Goal: Task Accomplishment & Management: Use online tool/utility

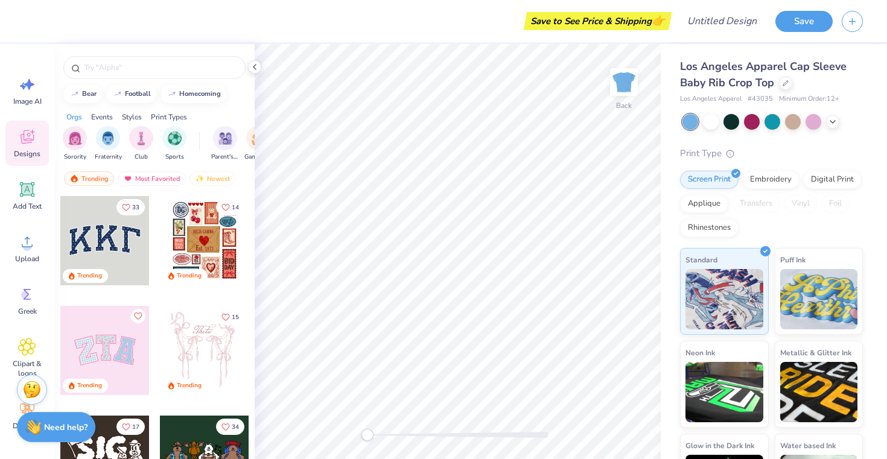
click at [119, 244] on div at bounding box center [104, 240] width 89 height 89
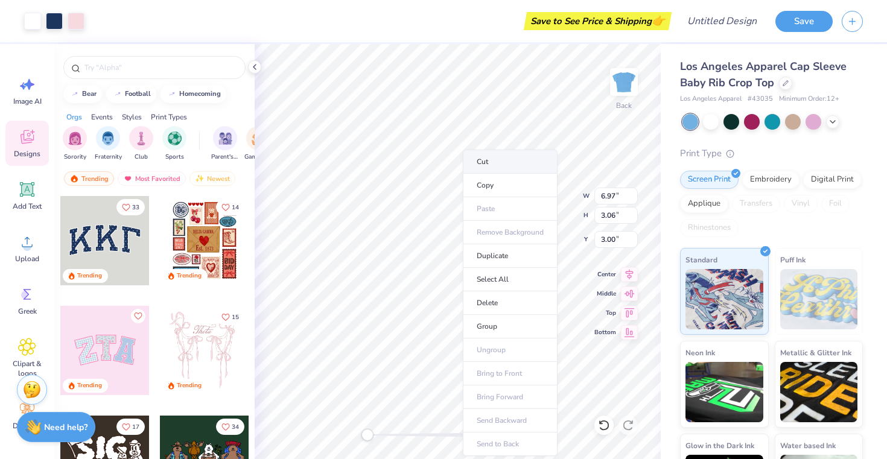
click at [505, 163] on li "Cut" at bounding box center [510, 162] width 95 height 24
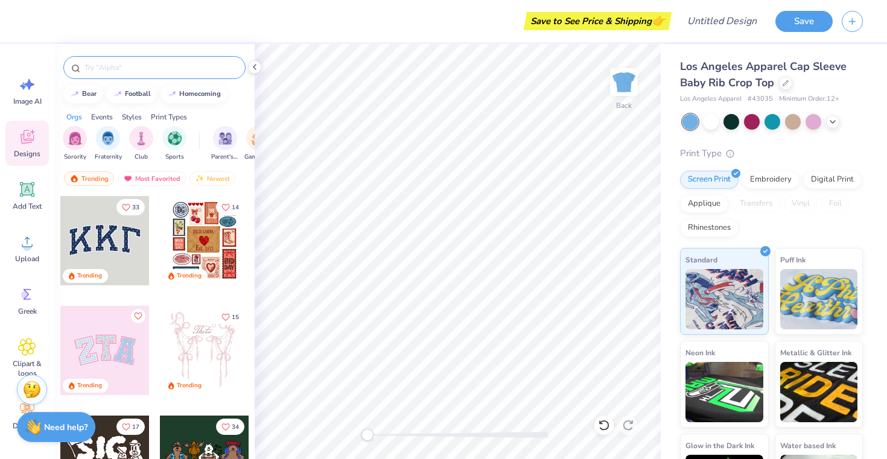
click at [147, 70] on input "text" at bounding box center [160, 68] width 154 height 12
type input "phi sig"
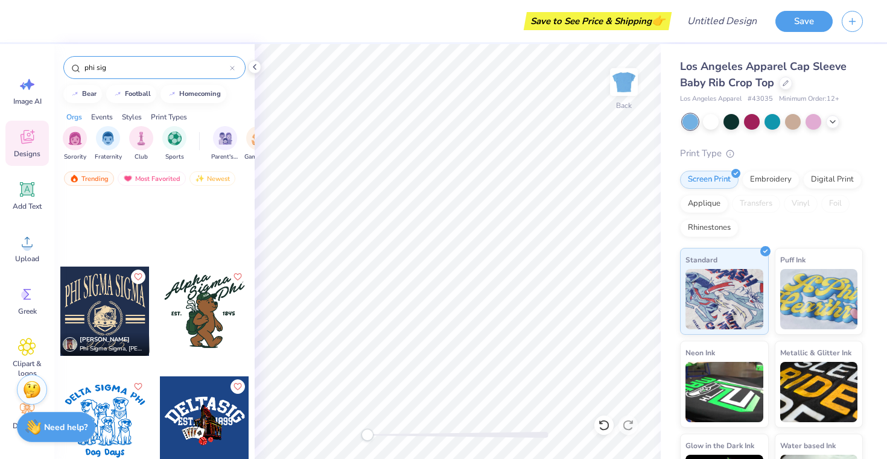
scroll to position [1657, 0]
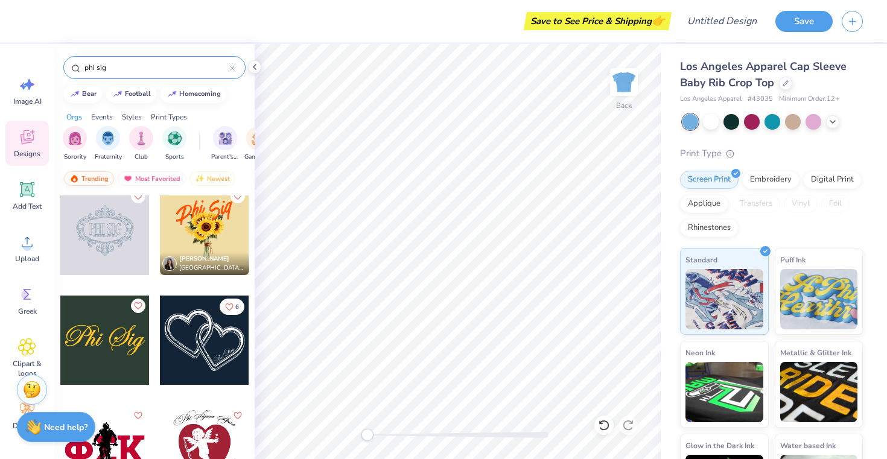
click at [86, 175] on div "Trending" at bounding box center [89, 178] width 50 height 14
click at [94, 177] on div "Trending" at bounding box center [89, 178] width 50 height 14
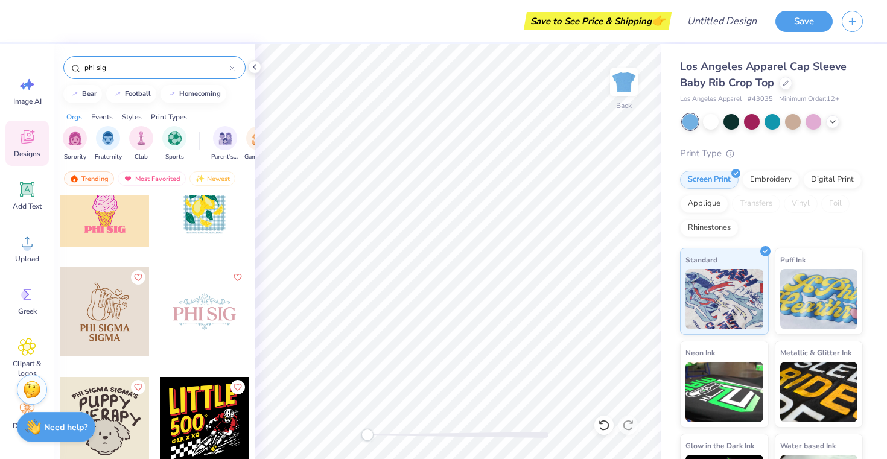
scroll to position [0, 0]
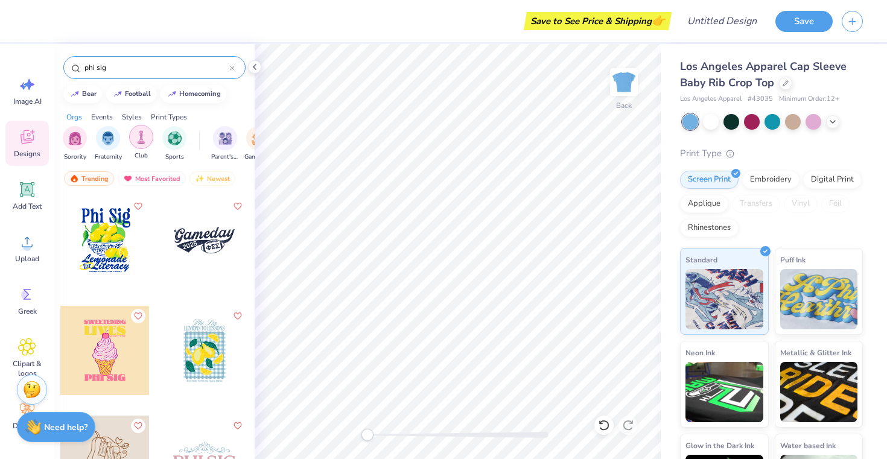
click at [146, 139] on img "filter for Club" at bounding box center [141, 137] width 13 height 14
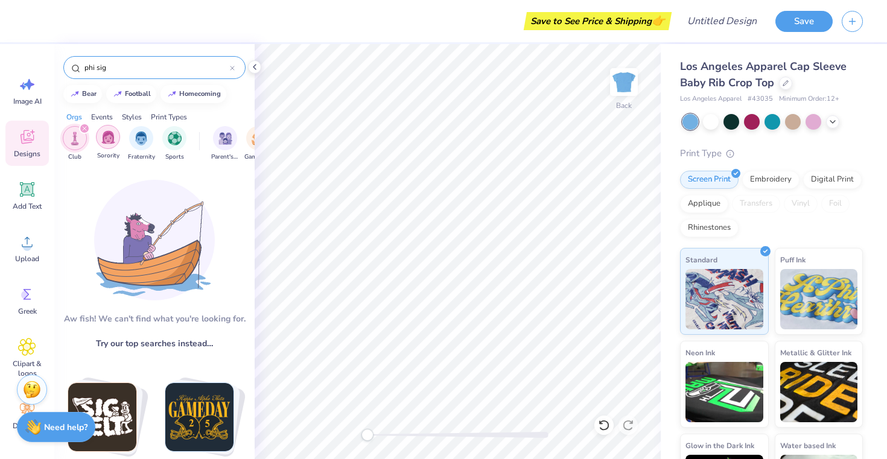
click at [115, 133] on div "filter for Sorority" at bounding box center [108, 137] width 24 height 24
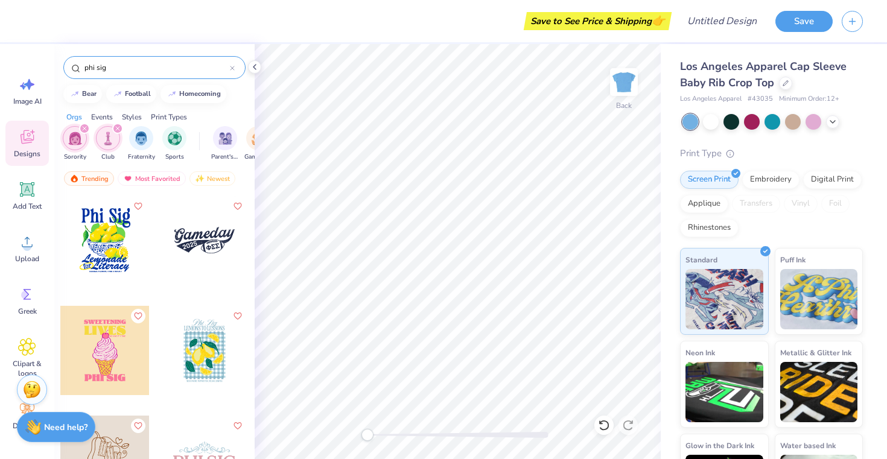
click at [116, 122] on div "Sorority Club Fraternity Sports Parent's Weekend Game Day Philanthropy PR & Gen…" at bounding box center [154, 144] width 200 height 45
click at [118, 128] on icon "filter for Club" at bounding box center [118, 129] width 4 height 4
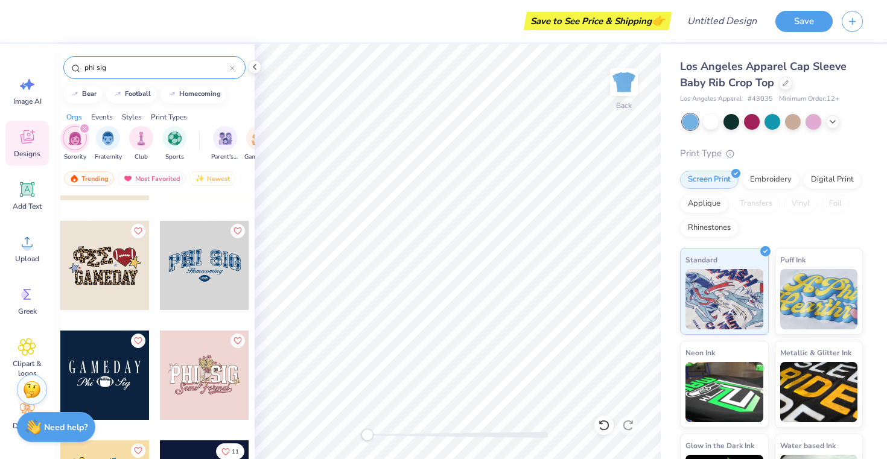
scroll to position [471, 0]
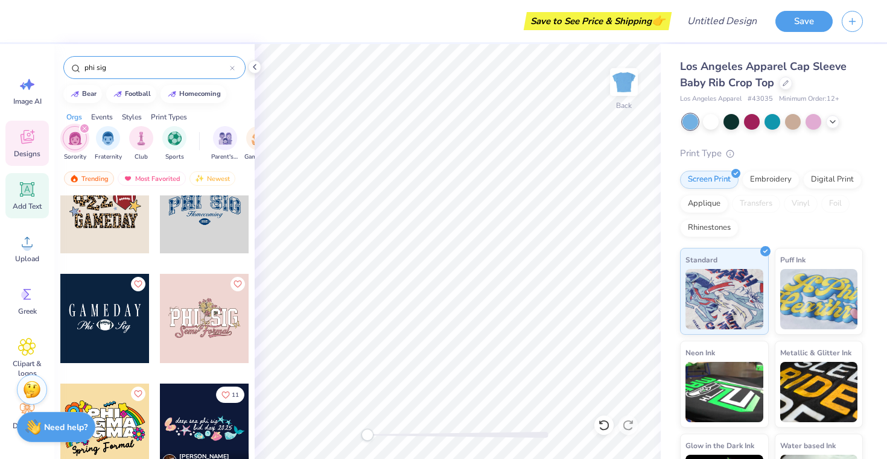
click at [31, 203] on span "Add Text" at bounding box center [27, 206] width 29 height 10
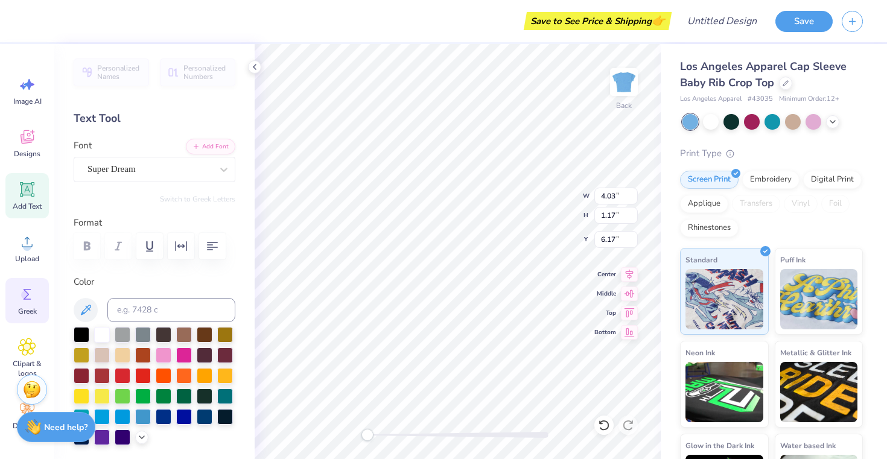
click at [25, 300] on icon at bounding box center [27, 294] width 18 height 18
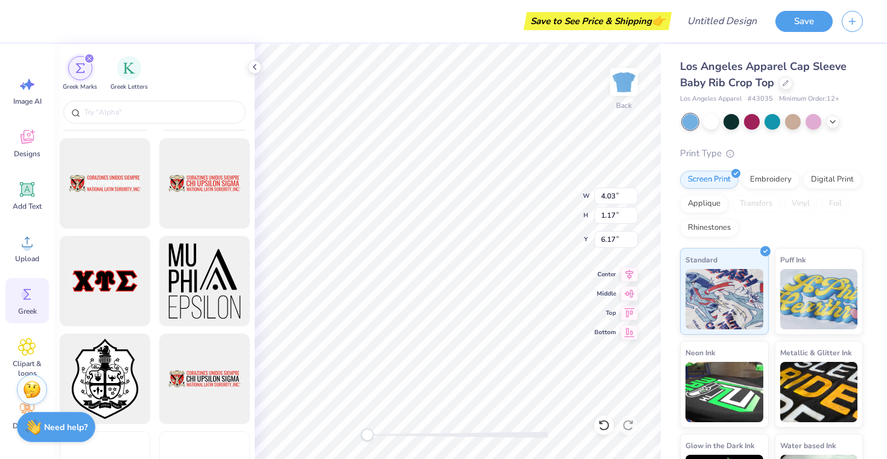
scroll to position [1288, 0]
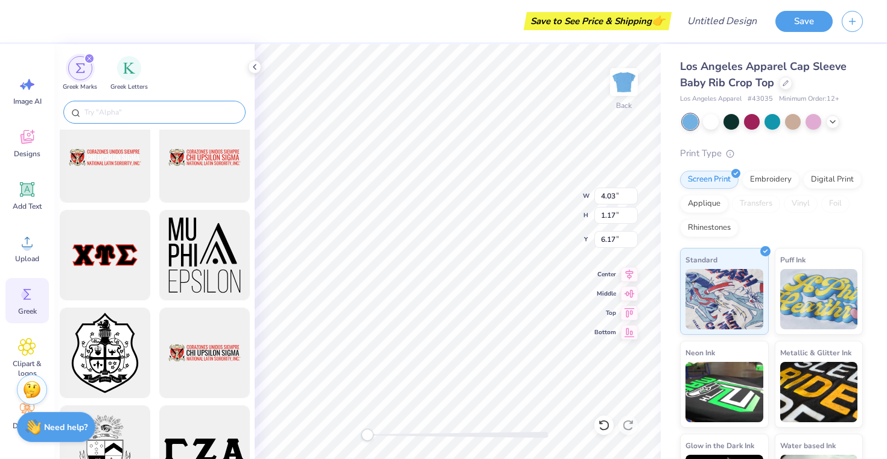
click at [165, 109] on input "text" at bounding box center [160, 112] width 154 height 12
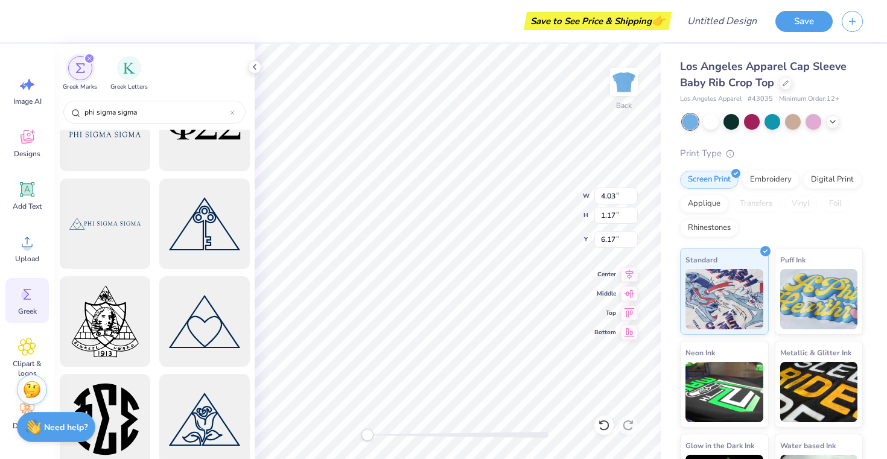
scroll to position [0, 0]
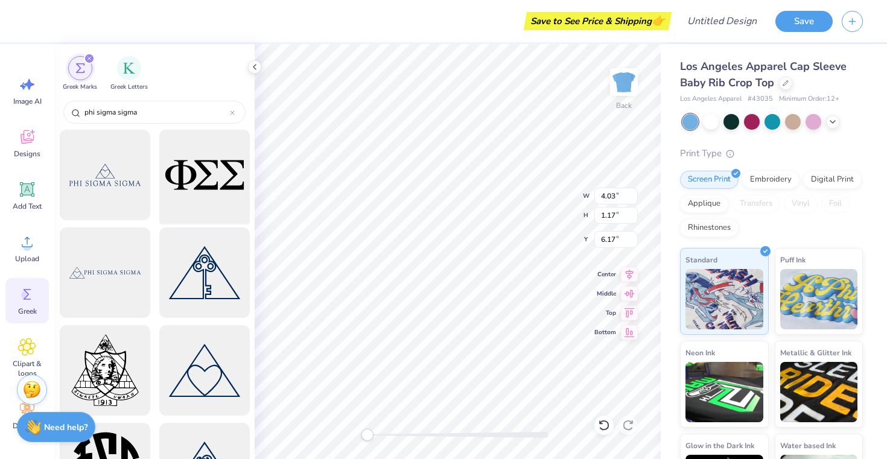
type input "phi sigma sigma"
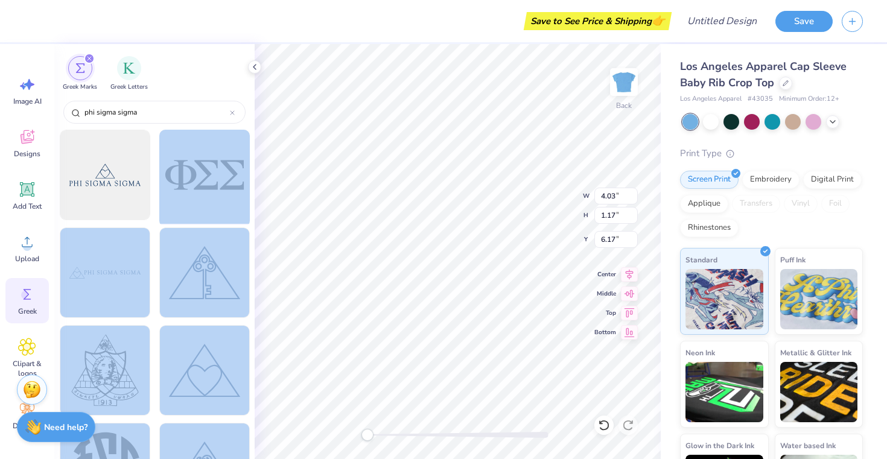
click at [433, 207] on div "Save to See Price & Shipping 👉 Design Title Save Image AI Designs Add Text Uplo…" at bounding box center [443, 229] width 887 height 459
click at [191, 144] on div at bounding box center [204, 175] width 100 height 100
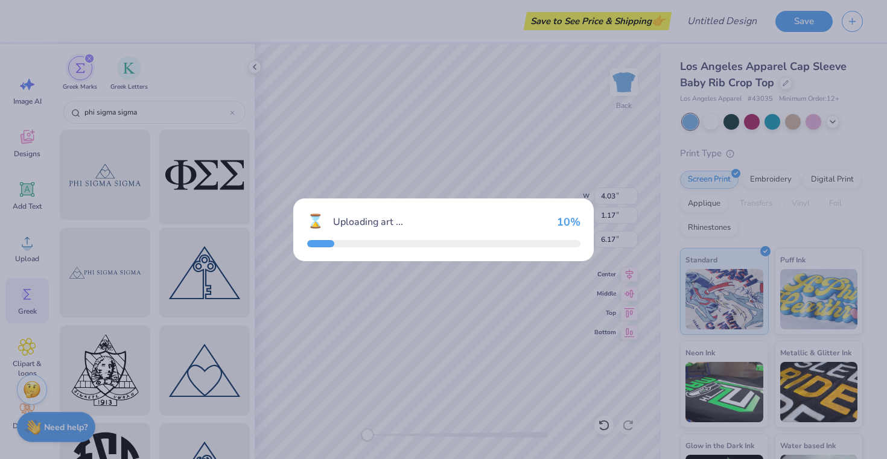
type input "6.97"
type input "2.63"
type input "3.00"
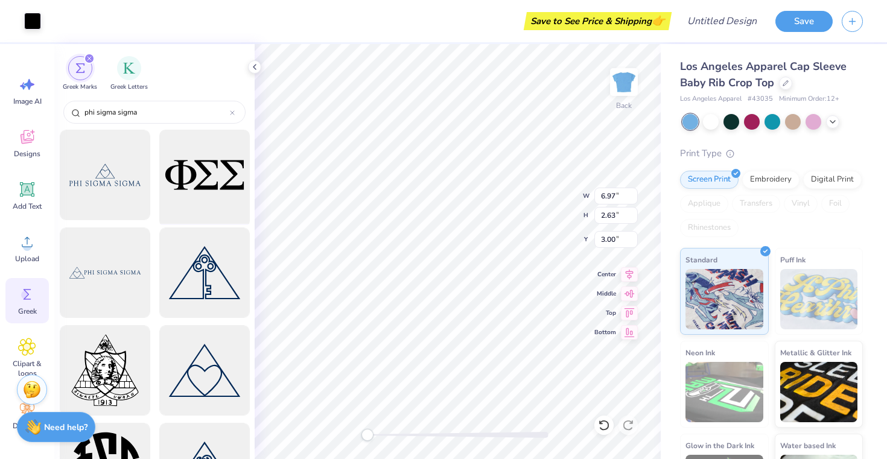
type input "4.03"
type input "1.17"
type input "6.17"
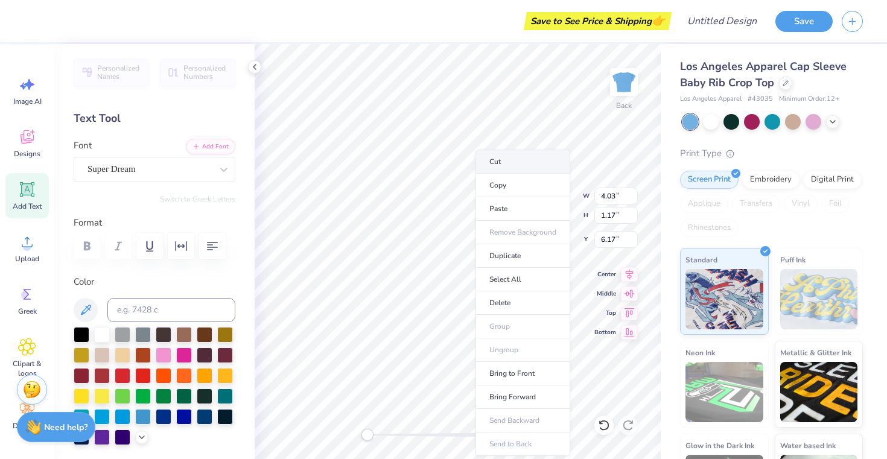
click at [538, 154] on li "Cut" at bounding box center [522, 162] width 95 height 24
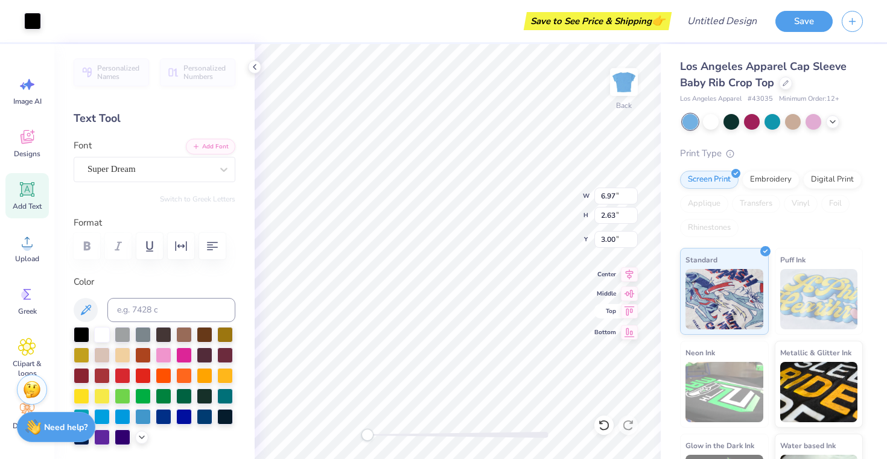
click at [630, 312] on icon at bounding box center [629, 311] width 17 height 14
click at [630, 311] on icon at bounding box center [629, 310] width 10 height 9
click at [204, 162] on div "Super Dream" at bounding box center [149, 169] width 127 height 19
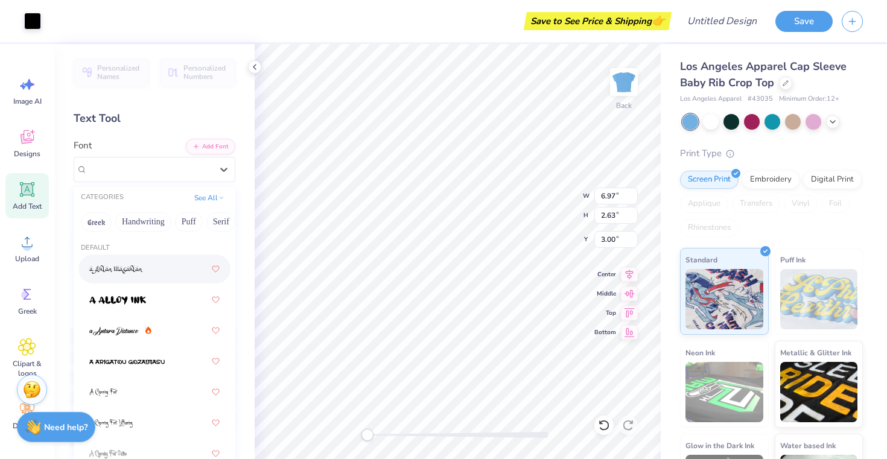
click at [157, 267] on div at bounding box center [154, 269] width 130 height 22
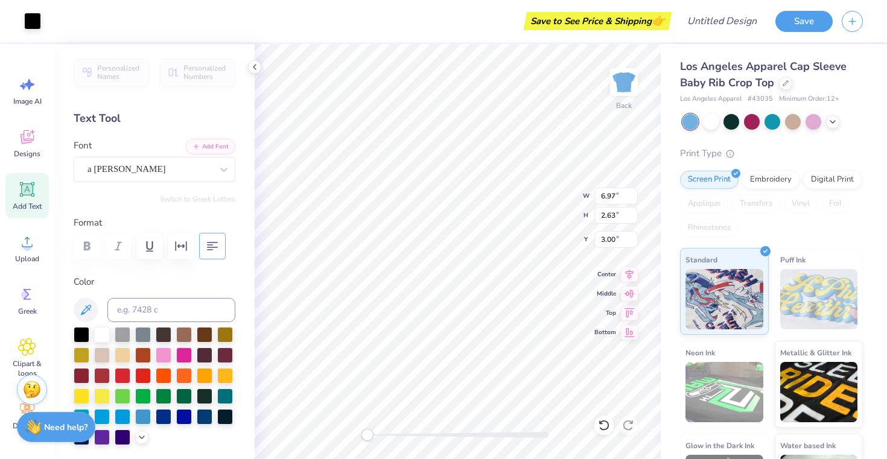
click at [208, 253] on icon "button" at bounding box center [212, 246] width 14 height 14
click at [182, 249] on icon "button" at bounding box center [181, 246] width 14 height 14
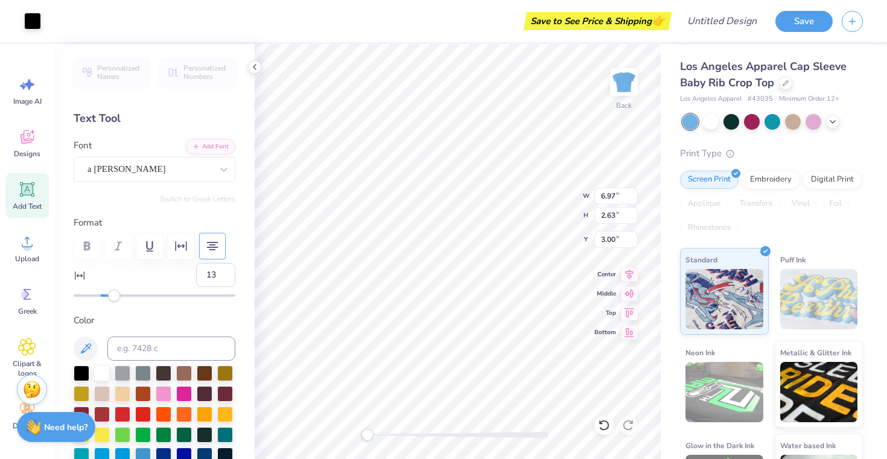
type input "14"
drag, startPoint x: 99, startPoint y: 296, endPoint x: 119, endPoint y: 302, distance: 20.6
click at [119, 302] on div "Personalized Names Personalized Numbers Text Tool Add Font Font a Ahlan Wasahla…" at bounding box center [154, 251] width 200 height 415
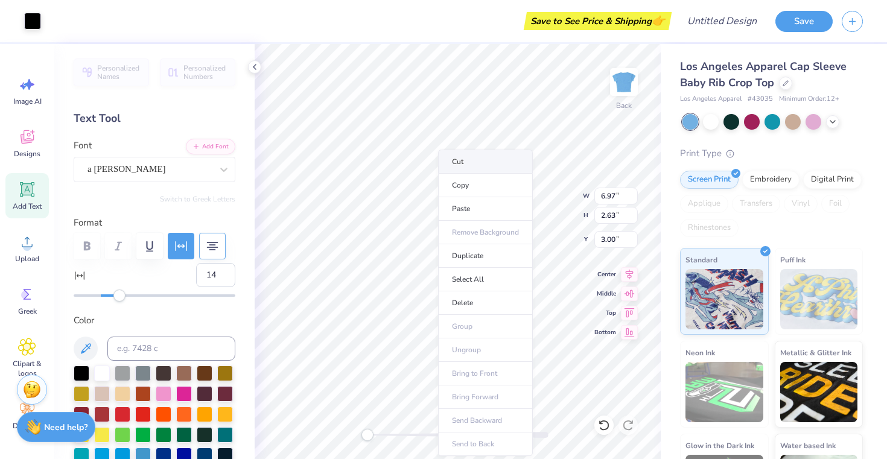
click at [466, 166] on li "Cut" at bounding box center [485, 162] width 95 height 24
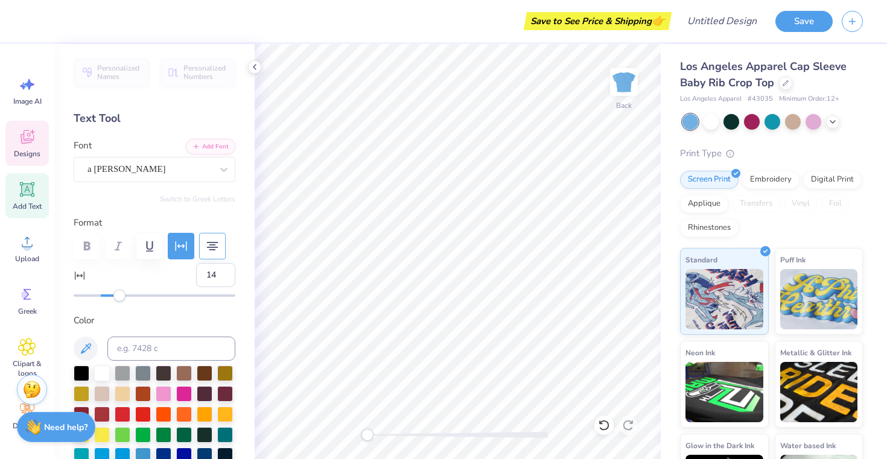
click at [22, 158] on span "Designs" at bounding box center [27, 154] width 27 height 10
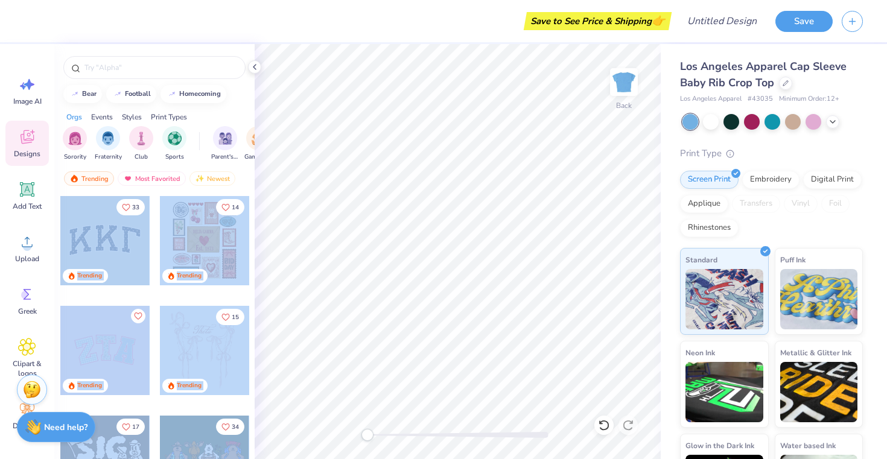
click at [372, 204] on div "Save to See Price & Shipping 👉 Design Title Save Image AI Designs Add Text Uplo…" at bounding box center [443, 229] width 887 height 459
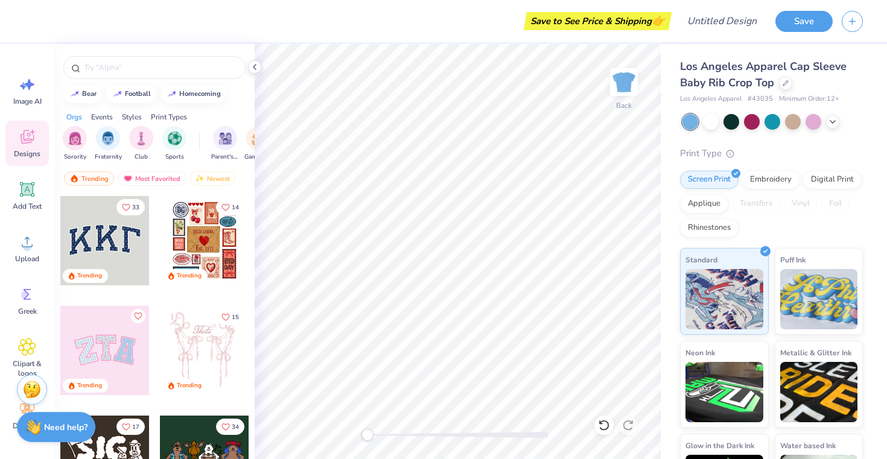
click at [110, 242] on div at bounding box center [104, 240] width 89 height 89
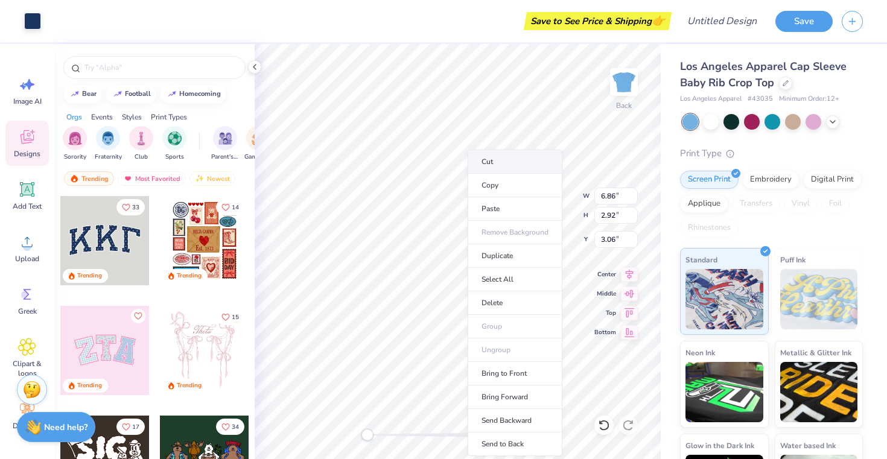
click at [495, 166] on li "Cut" at bounding box center [514, 162] width 95 height 24
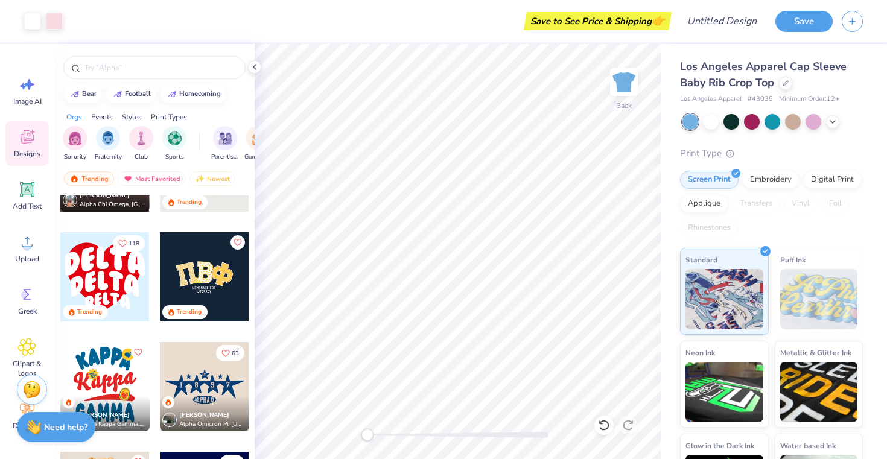
scroll to position [2454, 0]
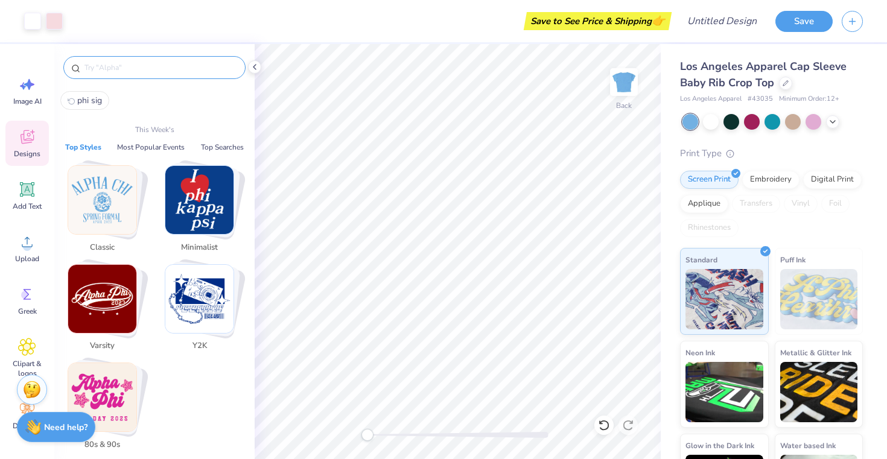
click at [137, 70] on input "text" at bounding box center [160, 68] width 154 height 12
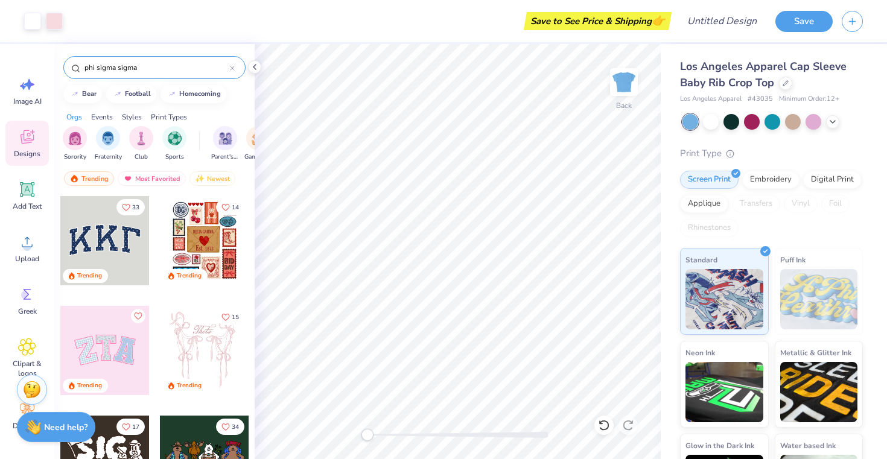
type input "phi sigma sigma"
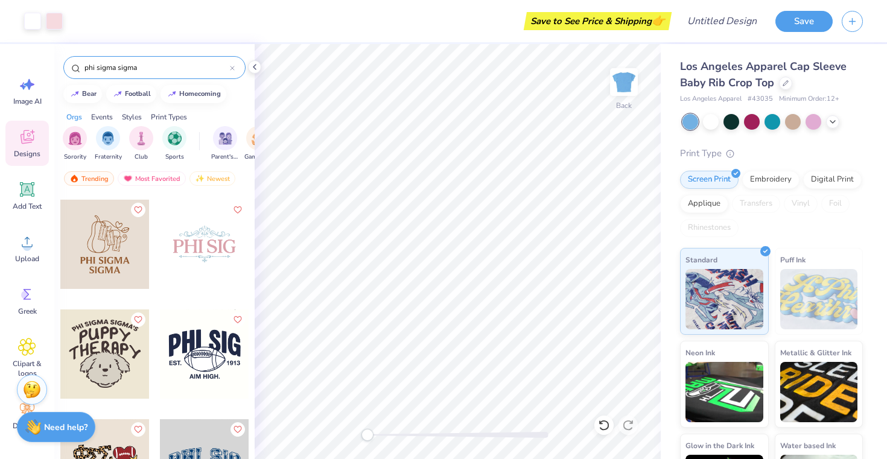
scroll to position [205, 0]
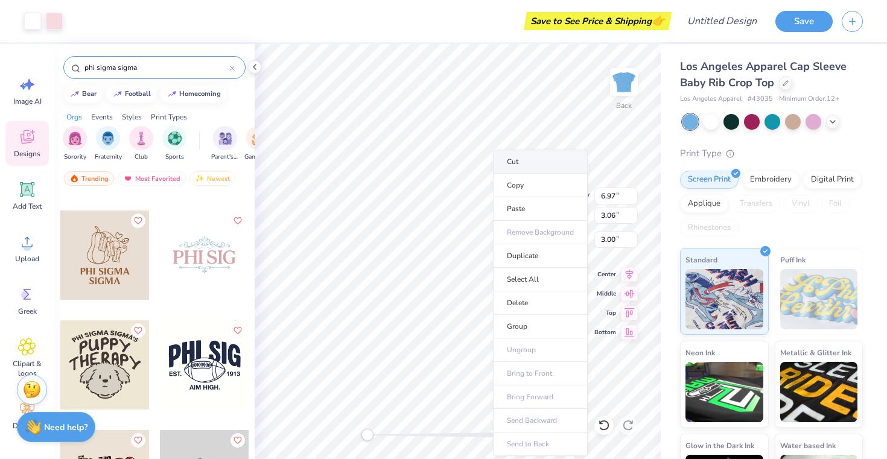
click at [530, 161] on li "Cut" at bounding box center [540, 162] width 95 height 24
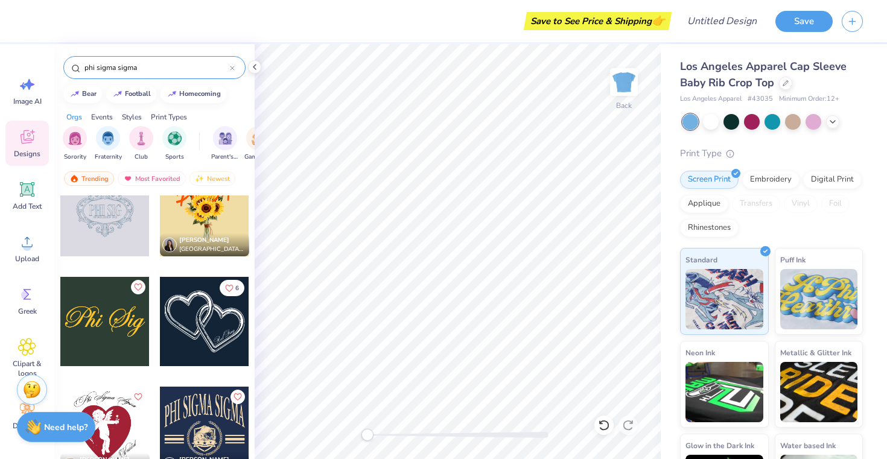
scroll to position [1588, 0]
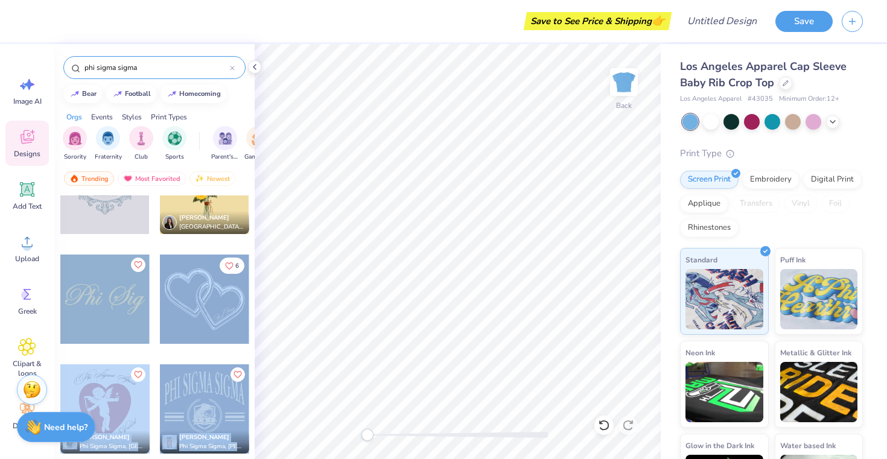
click at [341, 230] on div "Save to See Price & Shipping 👉 Design Title Save Image AI Designs Add Text Uplo…" at bounding box center [443, 229] width 887 height 459
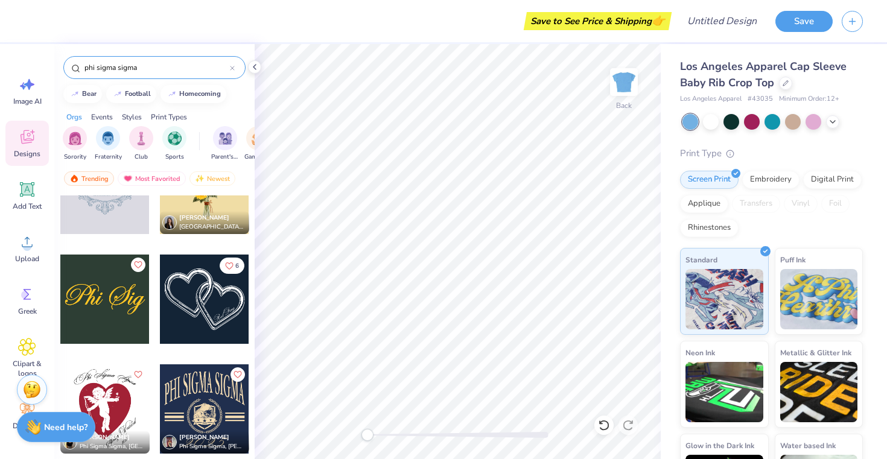
click at [113, 280] on div at bounding box center [104, 299] width 89 height 89
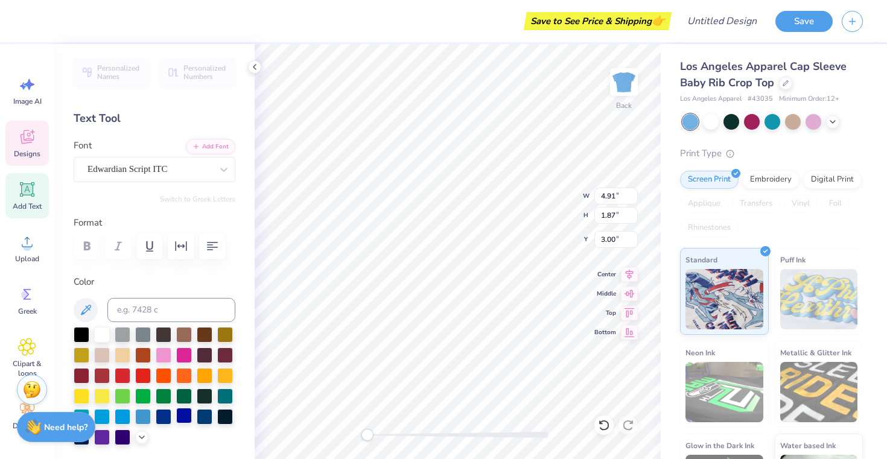
click at [183, 410] on div at bounding box center [184, 416] width 16 height 16
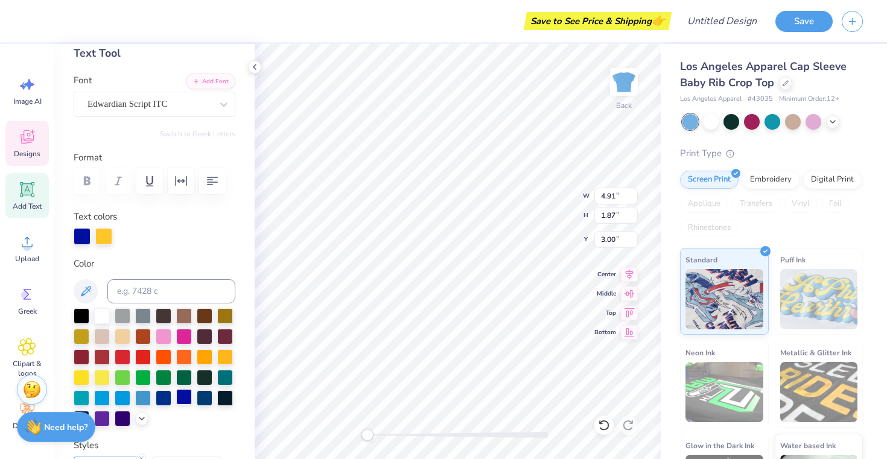
scroll to position [81, 0]
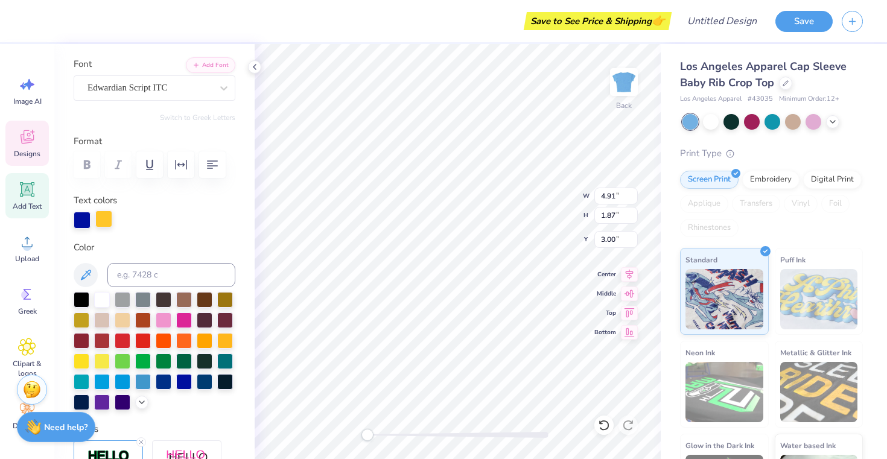
click at [103, 217] on div at bounding box center [103, 219] width 17 height 17
click at [201, 376] on div at bounding box center [205, 381] width 16 height 16
click at [186, 379] on div at bounding box center [184, 381] width 16 height 16
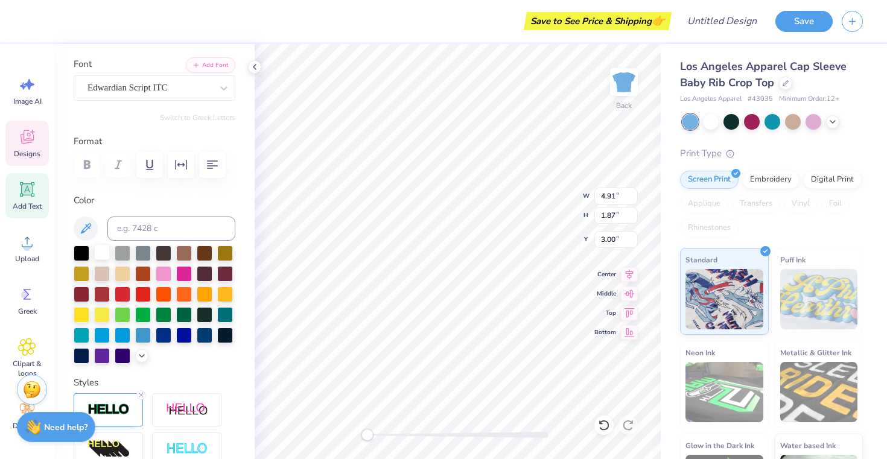
click at [103, 248] on div at bounding box center [102, 252] width 16 height 16
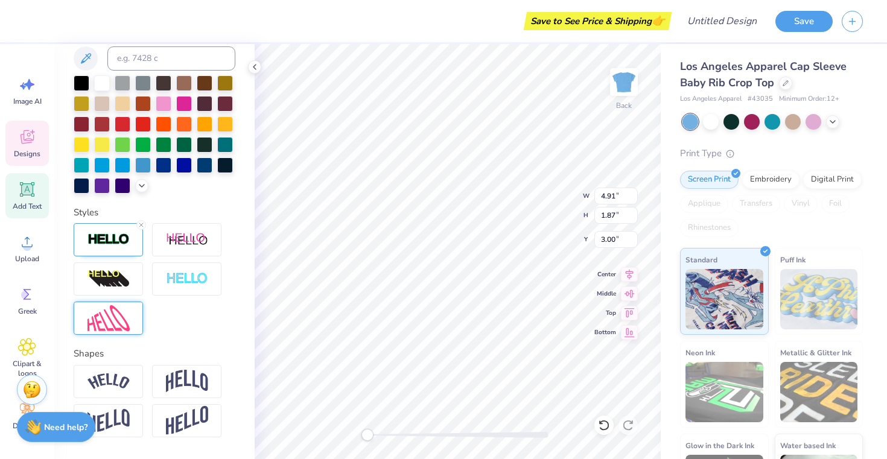
scroll to position [290, 0]
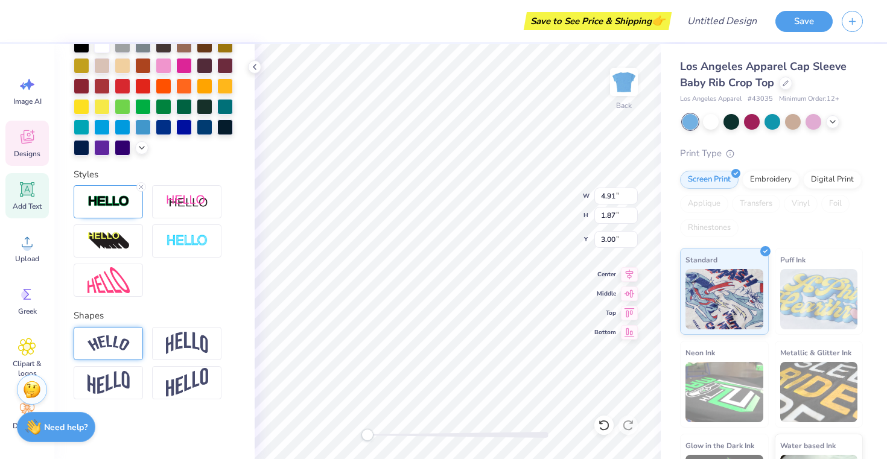
click at [110, 341] on img at bounding box center [108, 343] width 42 height 16
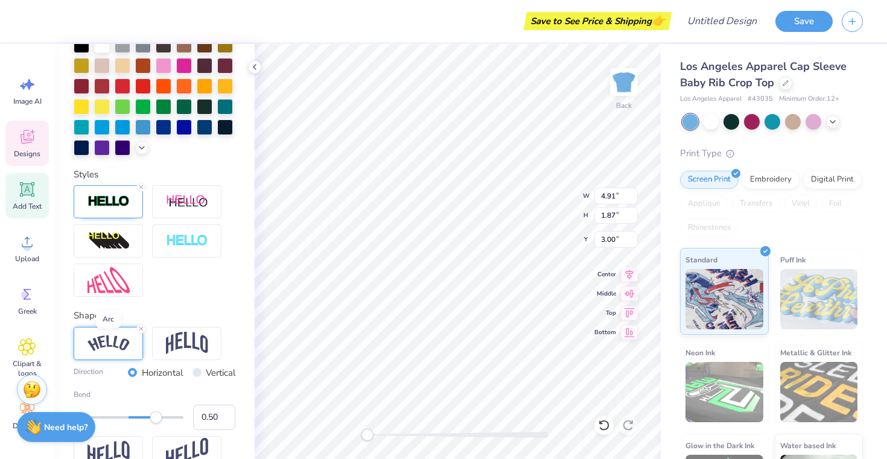
scroll to position [360, 0]
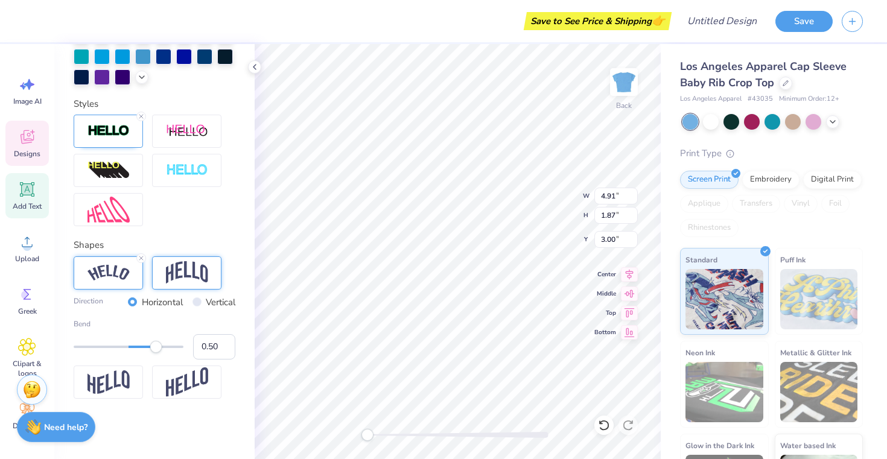
click at [171, 285] on div at bounding box center [186, 272] width 69 height 33
click at [118, 376] on img at bounding box center [108, 382] width 42 height 24
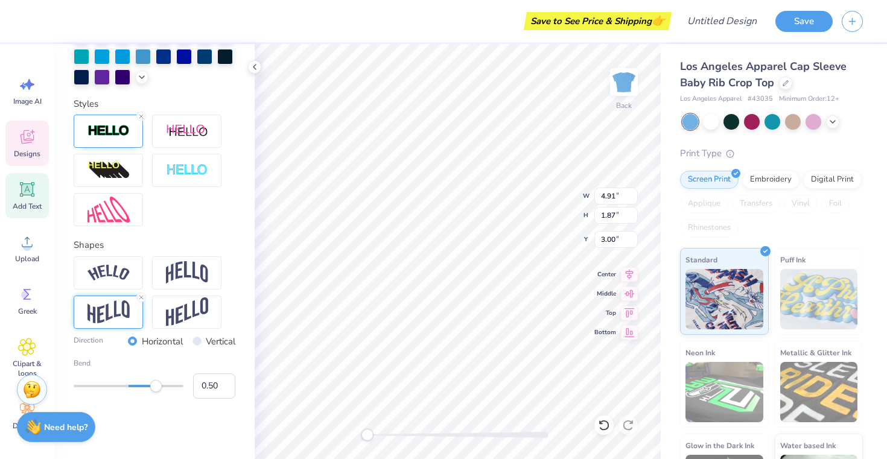
click at [208, 339] on label "Vertical" at bounding box center [221, 342] width 30 height 14
click at [201, 339] on input "Vertical" at bounding box center [196, 341] width 9 height 9
radio input "true"
click at [166, 340] on label "Horizontal" at bounding box center [162, 342] width 41 height 14
click at [137, 340] on input "Horizontal" at bounding box center [132, 341] width 9 height 9
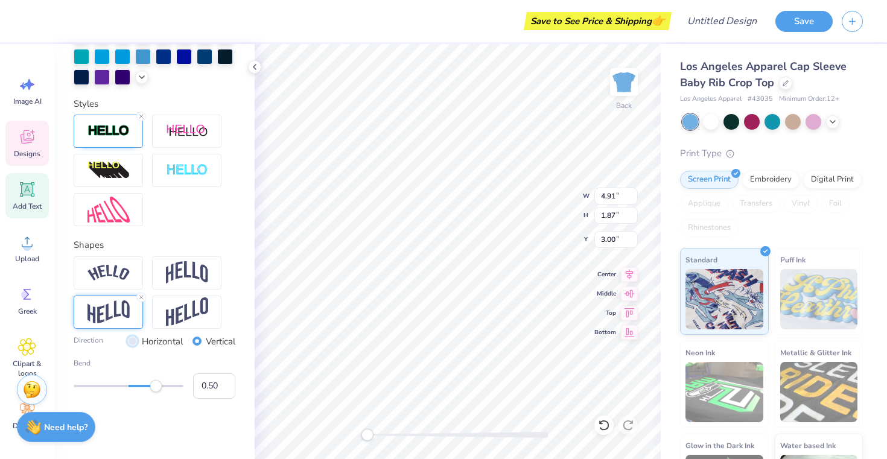
radio input "true"
click at [142, 294] on icon at bounding box center [141, 297] width 7 height 7
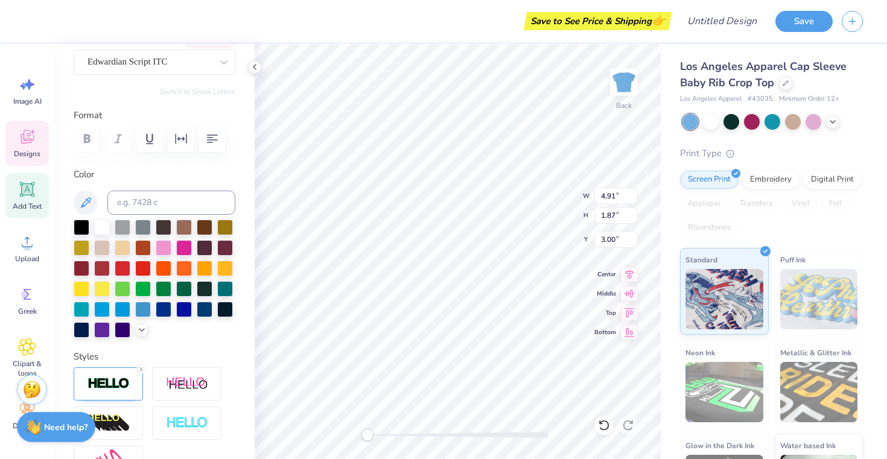
scroll to position [0, 0]
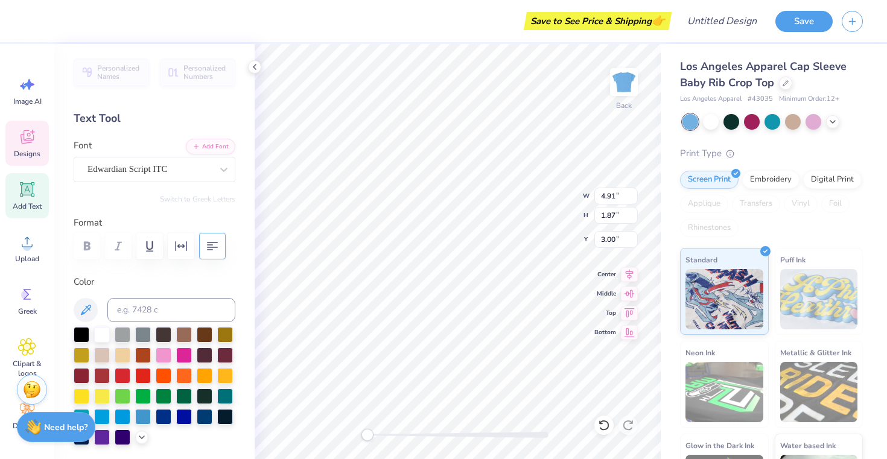
type input "5.45"
type input "2.07"
type input "2.79"
click at [539, 218] on div "Back W 5.45 5.45 " H 2.07 2.07 " Y 2.79 2.79 " Center Middle Top Bottom" at bounding box center [458, 251] width 406 height 415
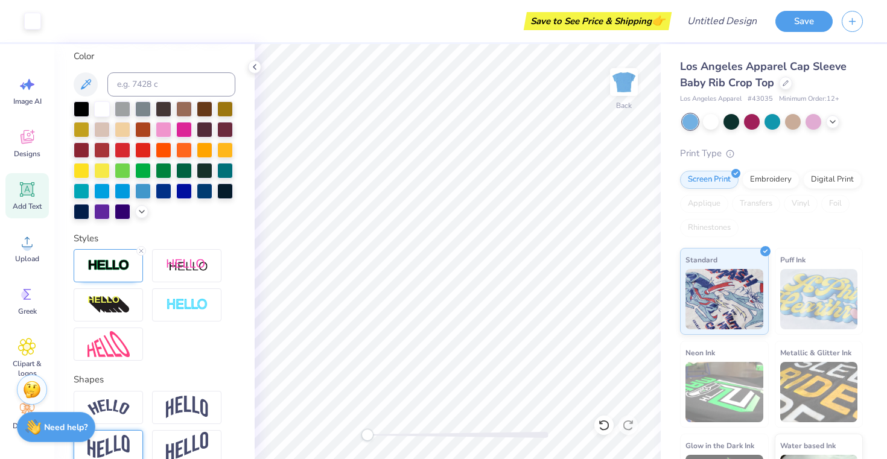
scroll to position [290, 0]
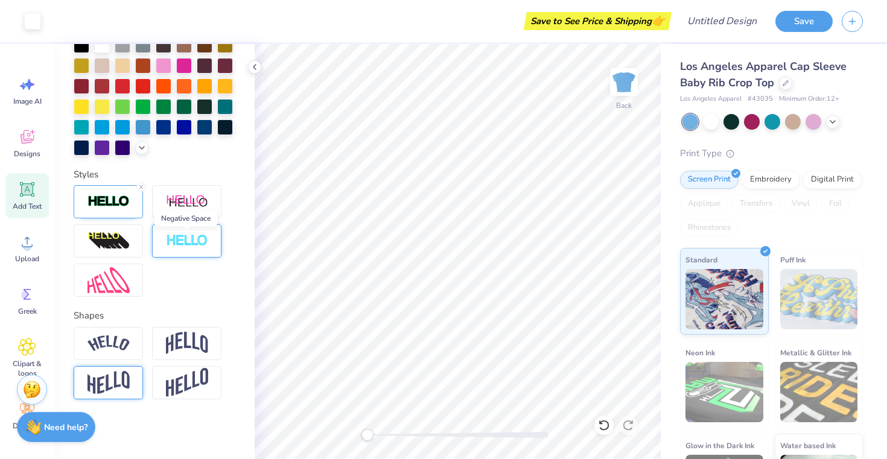
click at [175, 241] on img at bounding box center [187, 241] width 42 height 14
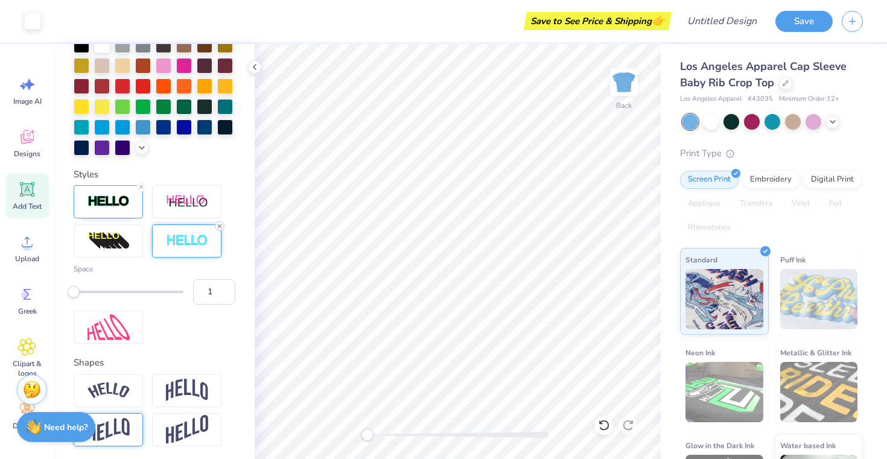
click at [218, 224] on icon at bounding box center [219, 226] width 7 height 7
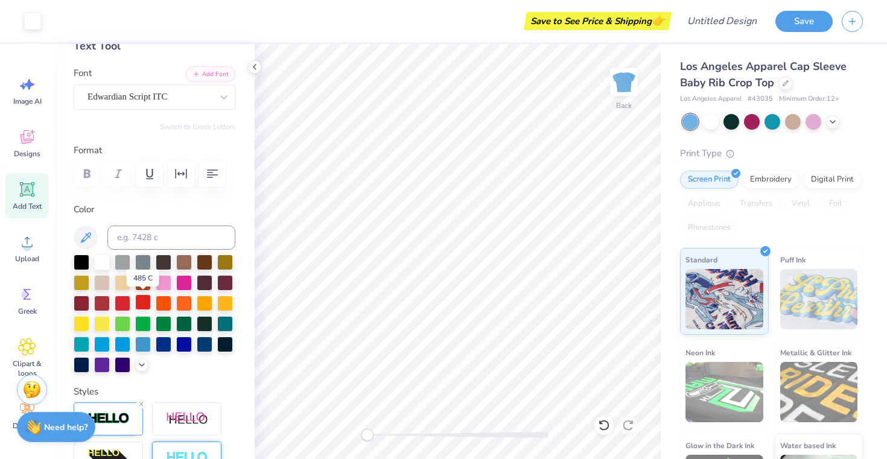
scroll to position [0, 0]
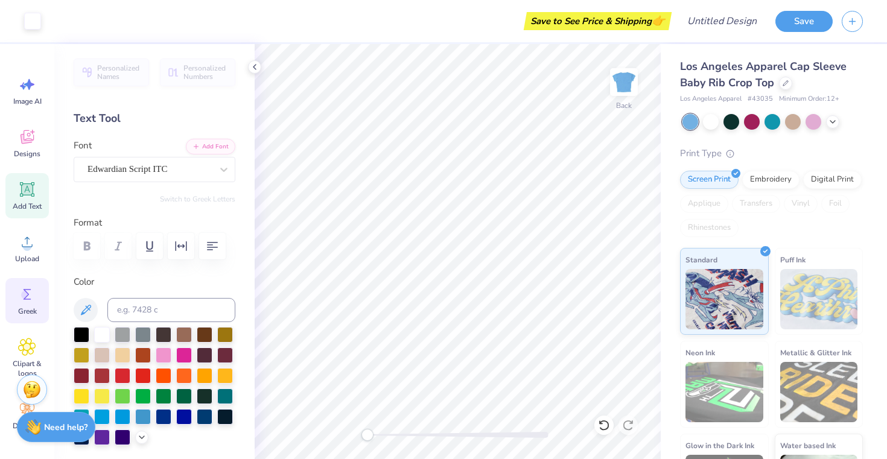
click at [20, 302] on icon at bounding box center [27, 294] width 18 height 18
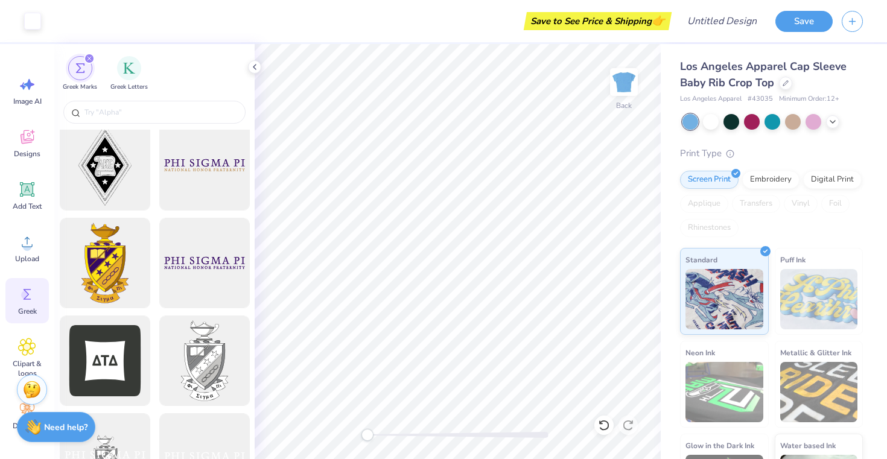
scroll to position [466, 0]
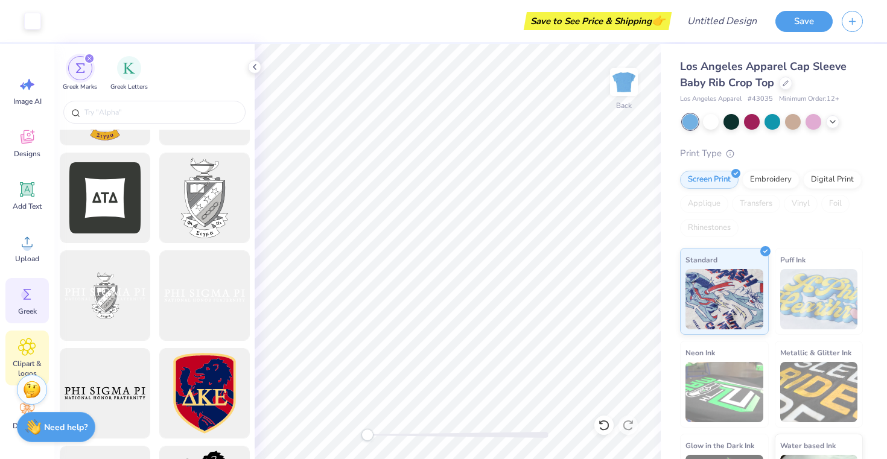
click at [32, 360] on span "Clipart & logos" at bounding box center [27, 368] width 40 height 19
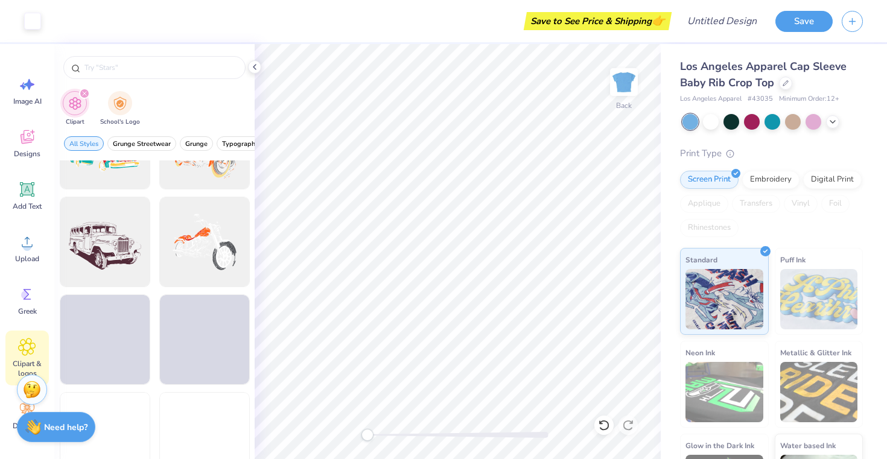
scroll to position [1378, 0]
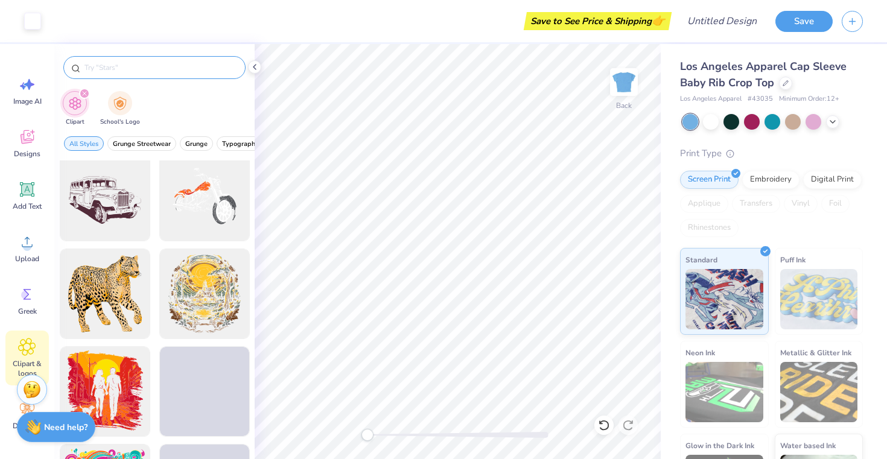
click at [149, 72] on input "text" at bounding box center [160, 68] width 154 height 12
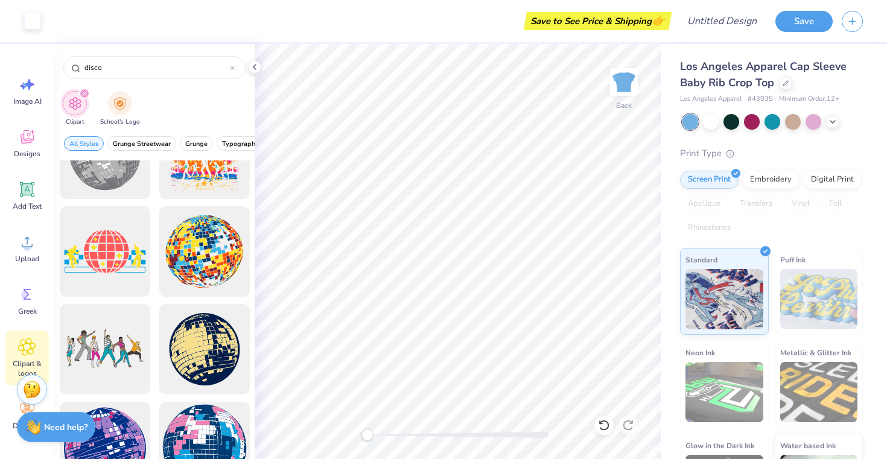
scroll to position [170, 0]
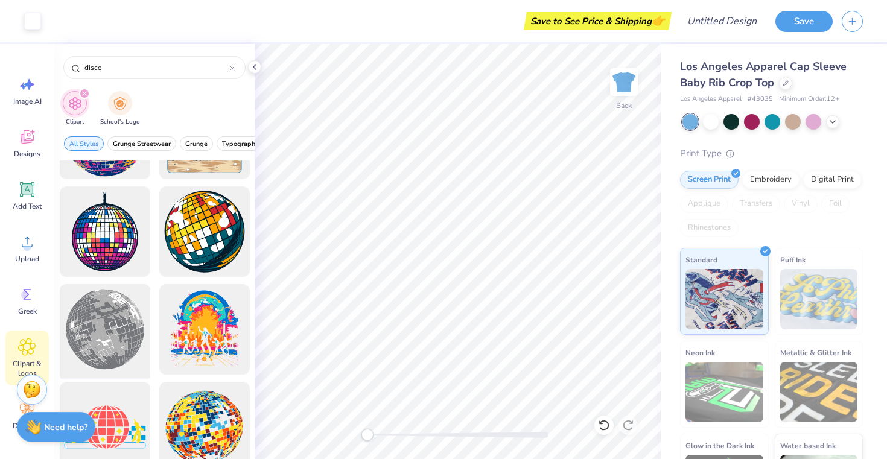
type input "disco"
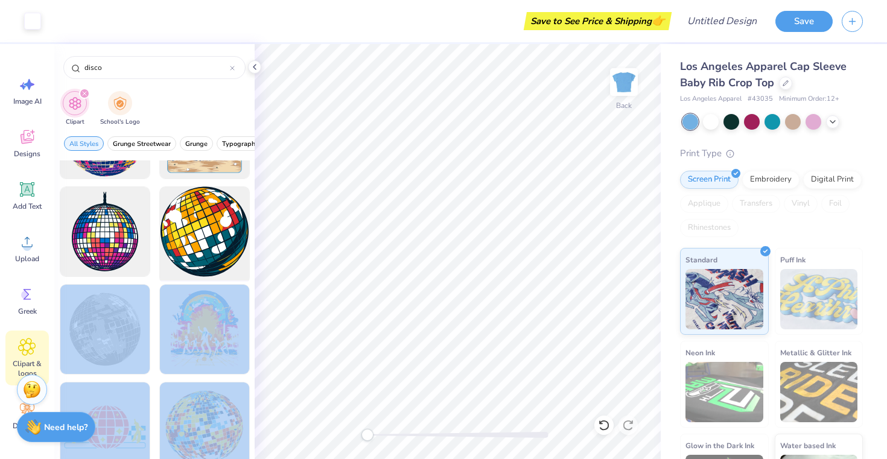
click at [468, 251] on div "Art colors Save to See Price & Shipping 👉 Design Title Save Image AI Designs Ad…" at bounding box center [443, 229] width 887 height 459
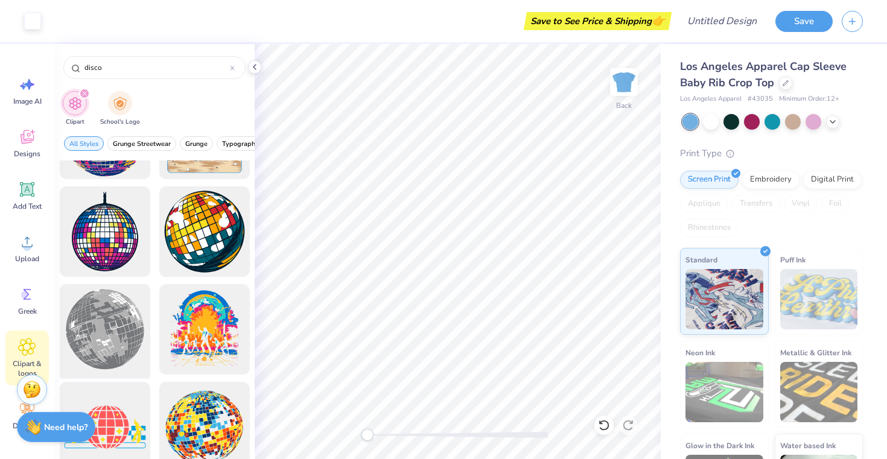
click at [131, 320] on div at bounding box center [105, 330] width 100 height 100
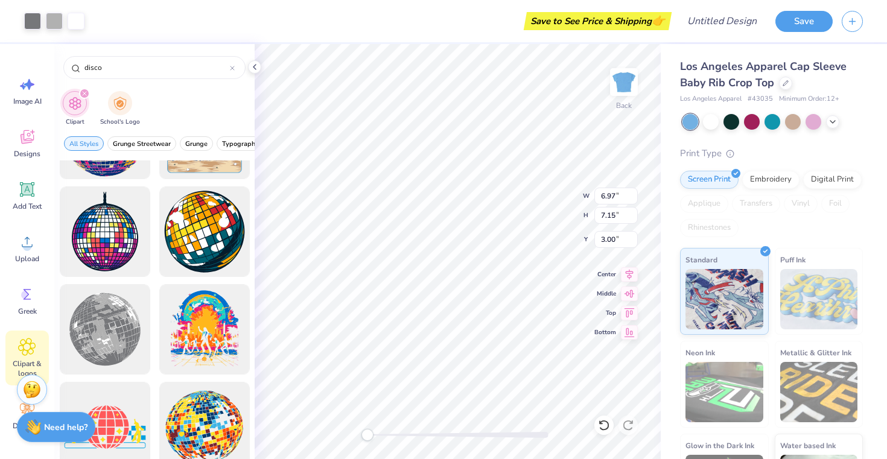
type input "2.90"
type input "2.98"
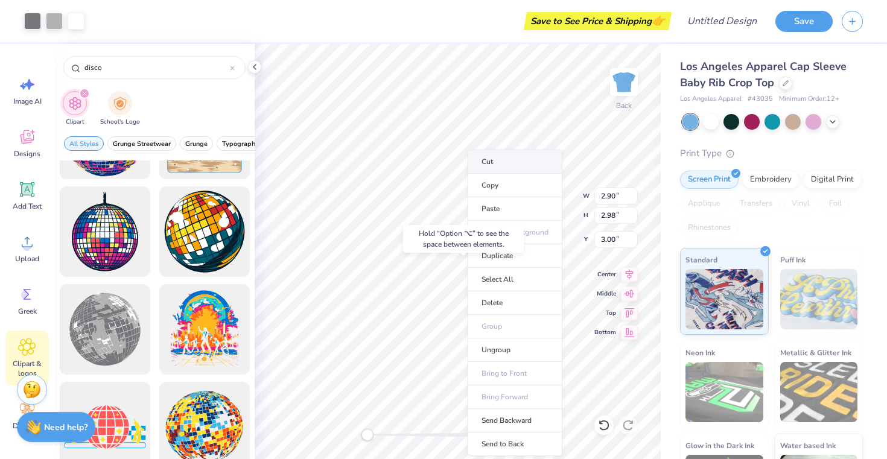
click at [513, 166] on li "Cut" at bounding box center [514, 162] width 95 height 24
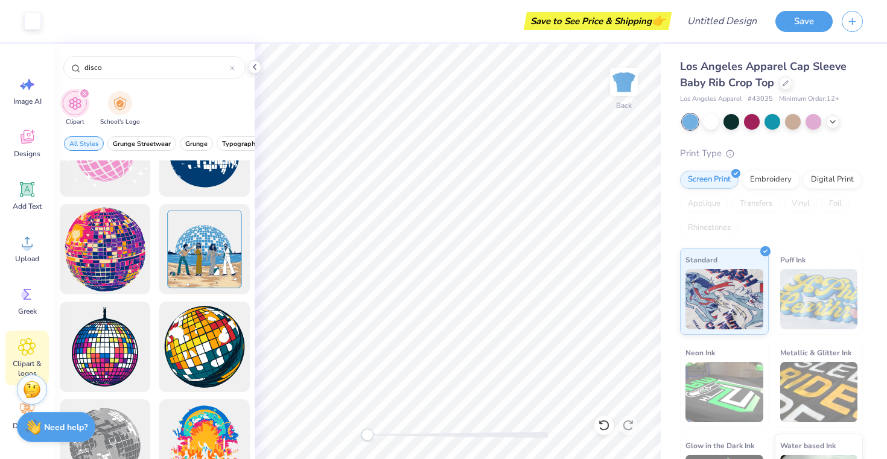
scroll to position [0, 0]
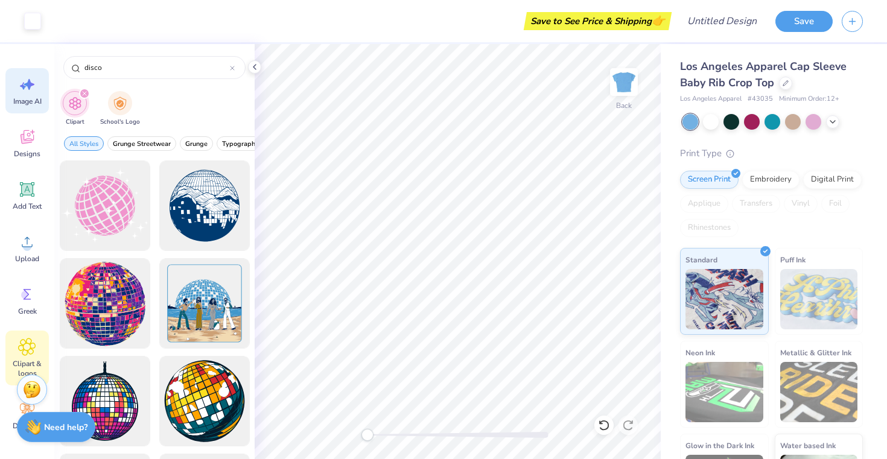
click at [36, 104] on span "Image AI" at bounding box center [27, 102] width 28 height 10
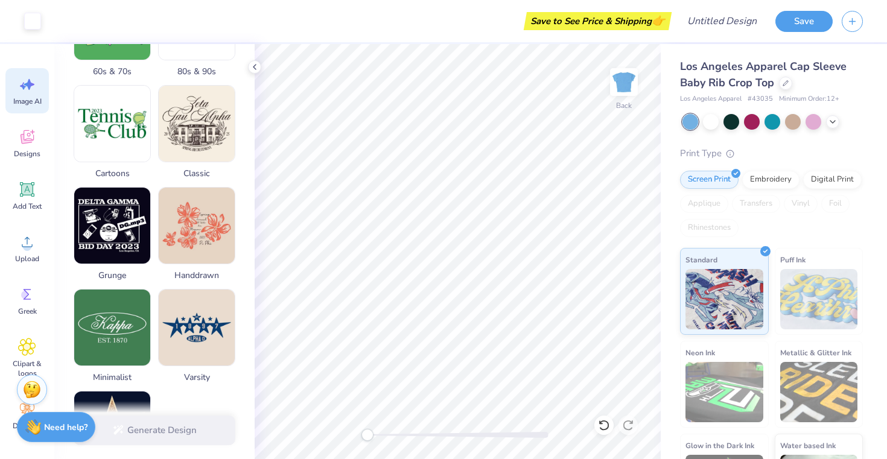
scroll to position [459, 0]
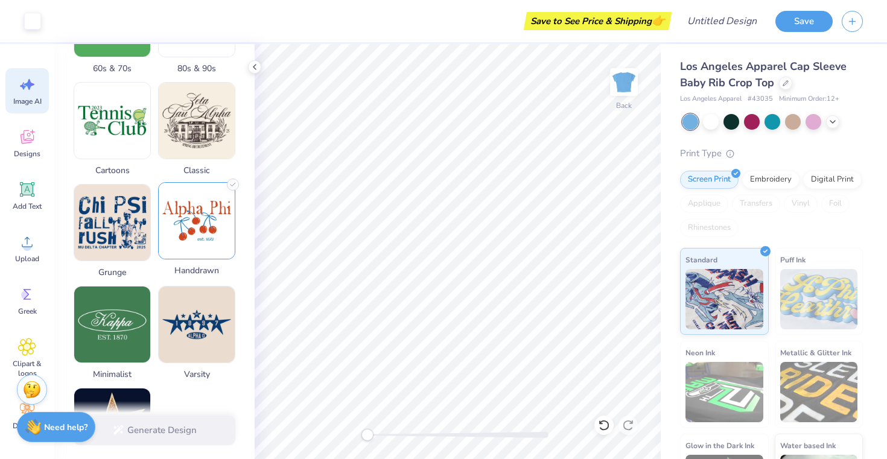
click at [180, 223] on img at bounding box center [197, 221] width 76 height 76
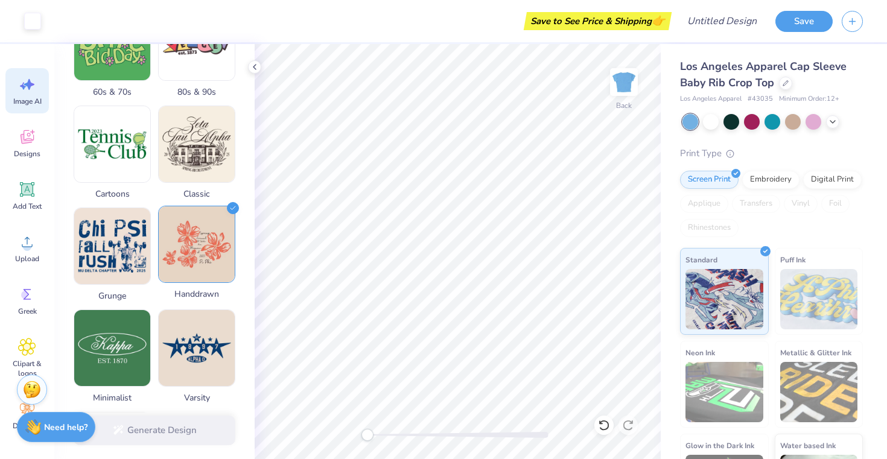
scroll to position [436, 0]
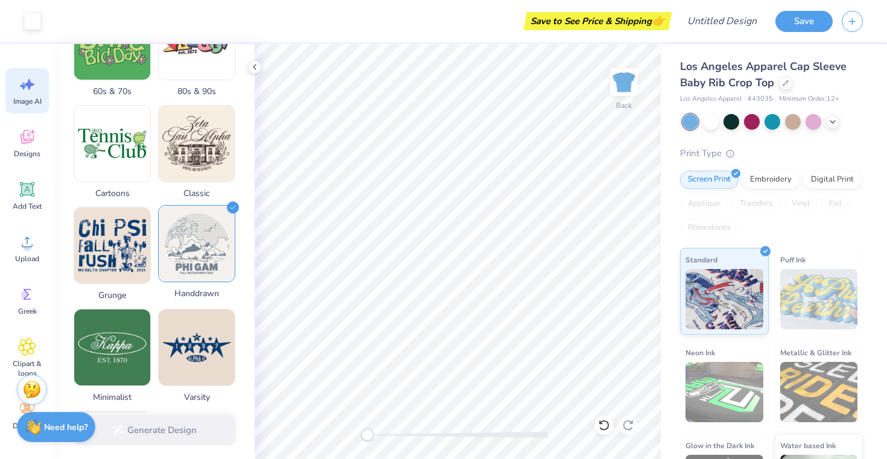
click at [232, 206] on icon at bounding box center [233, 207] width 12 height 12
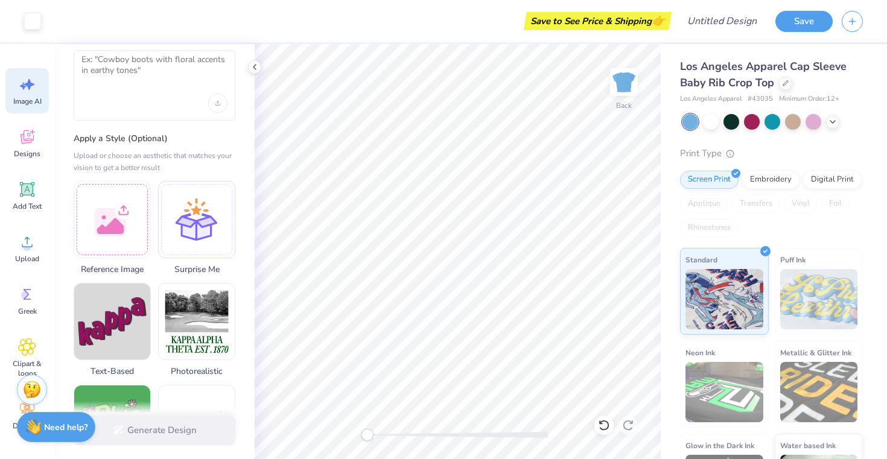
scroll to position [0, 0]
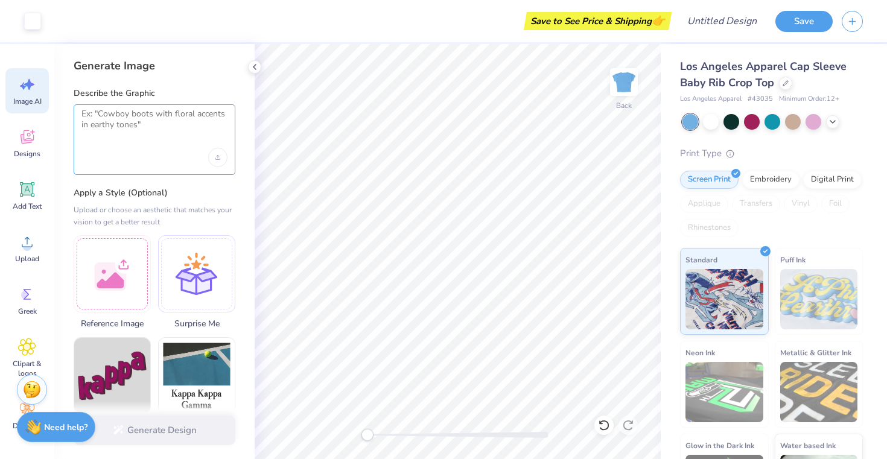
click at [150, 138] on textarea at bounding box center [154, 124] width 146 height 30
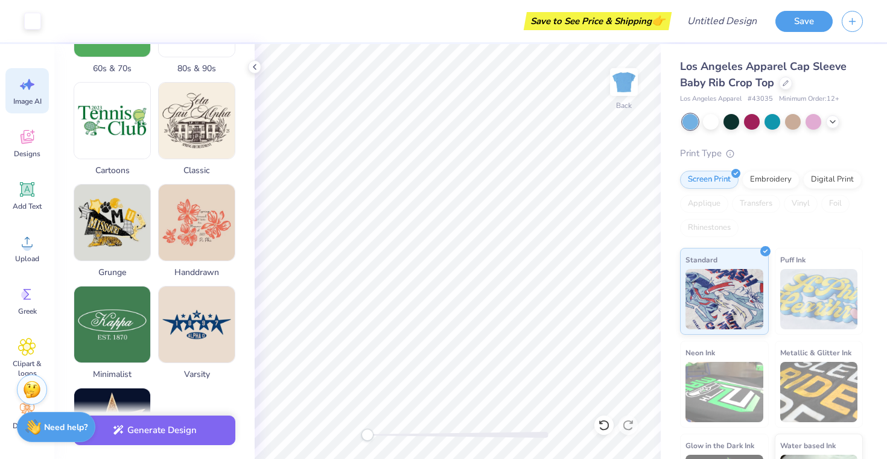
scroll to position [565, 0]
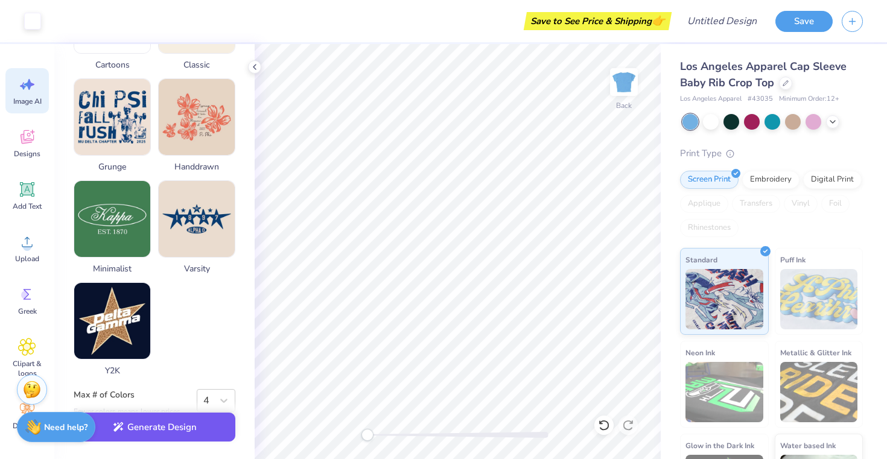
type textarea "Phi Sigma Sigma letters in navy with polka dots and white outline"
click at [137, 429] on button "Generate Design" at bounding box center [155, 428] width 162 height 30
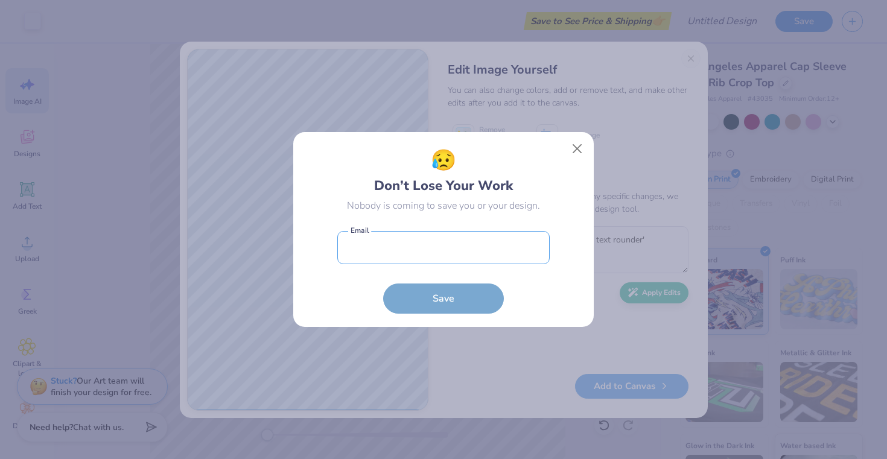
click at [378, 250] on input "email" at bounding box center [443, 247] width 212 height 33
type input "taylorhaidacher@gmail.com"
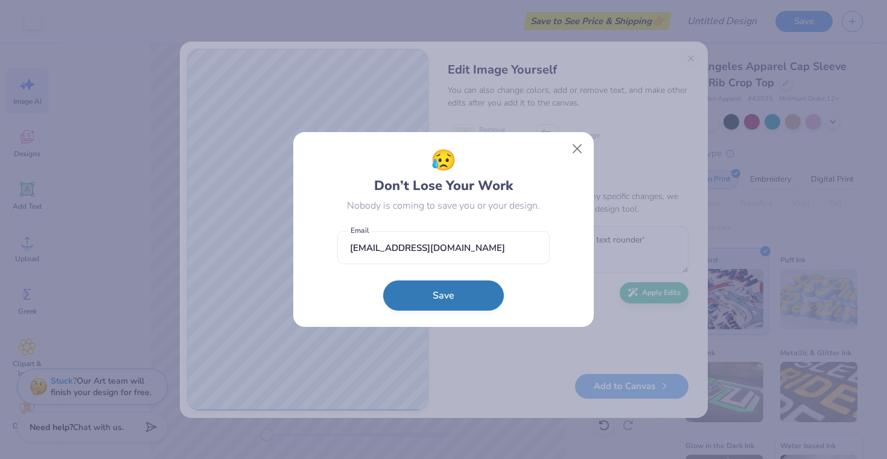
click at [436, 302] on button "Save" at bounding box center [443, 295] width 121 height 30
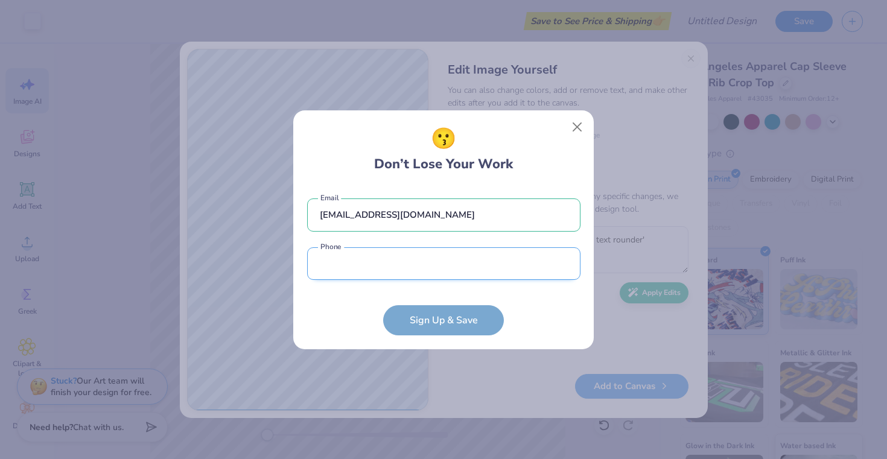
click at [431, 262] on input "tel" at bounding box center [443, 263] width 273 height 33
type input "(267) 377-7582"
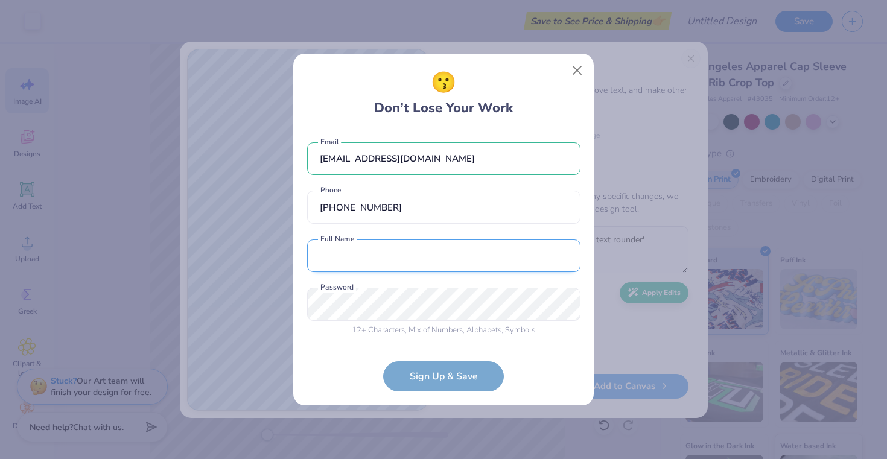
click at [404, 267] on input "text" at bounding box center [443, 255] width 273 height 33
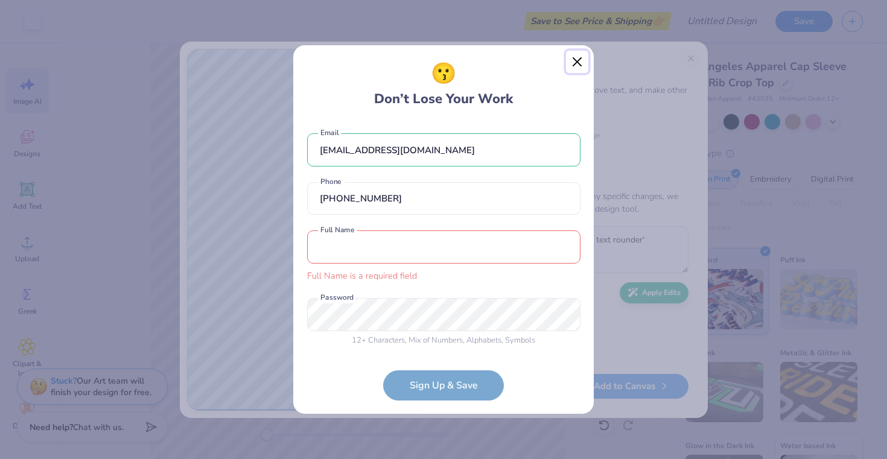
click at [579, 78] on div "😗 Don’t Lose Your Work taylorhaidacher@gmail.com Email (267) 377-7582 Phone Ful…" at bounding box center [444, 230] width 302 height 370
click at [575, 63] on button "Close" at bounding box center [577, 62] width 23 height 23
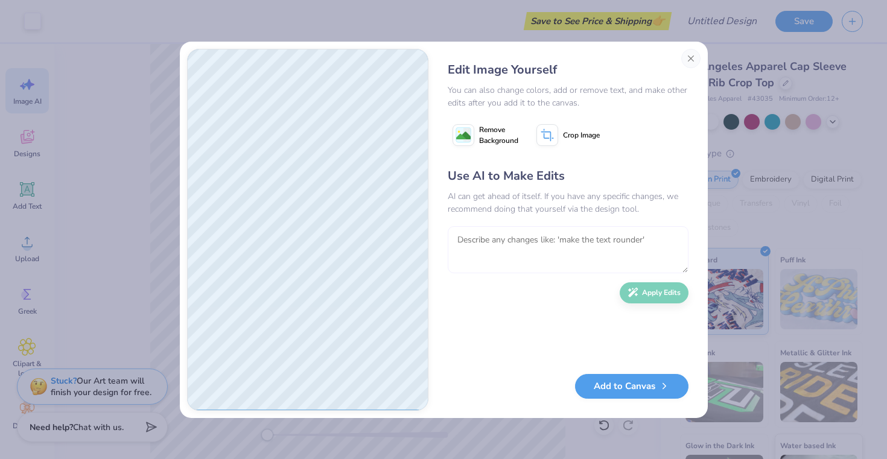
click at [546, 258] on textarea at bounding box center [568, 249] width 241 height 47
type textarea "j"
type textarea "change the lettering to phi sig next to eachother"
click at [641, 288] on button "Apply Edits" at bounding box center [654, 289] width 69 height 21
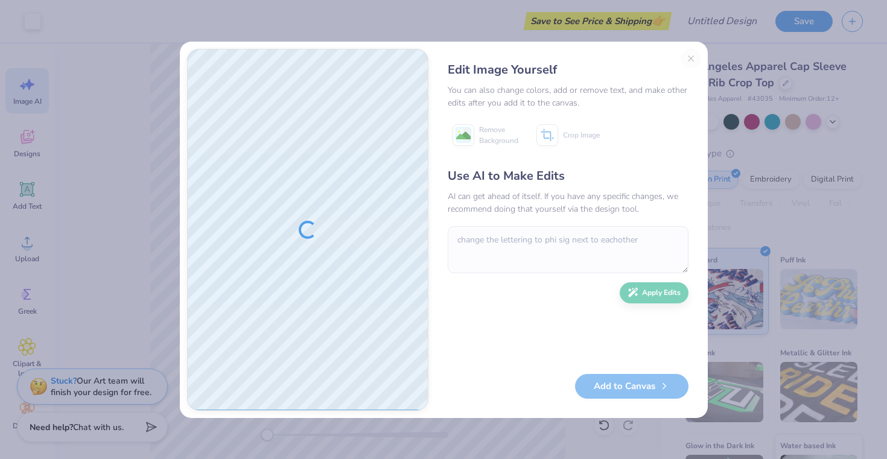
click at [688, 57] on div "Edit Image Yourself You can also change colors, add or remove text, and make ot…" at bounding box center [568, 230] width 265 height 362
click at [691, 59] on div "Edit Image Yourself You can also change colors, add or remove text, and make ot…" at bounding box center [568, 230] width 265 height 362
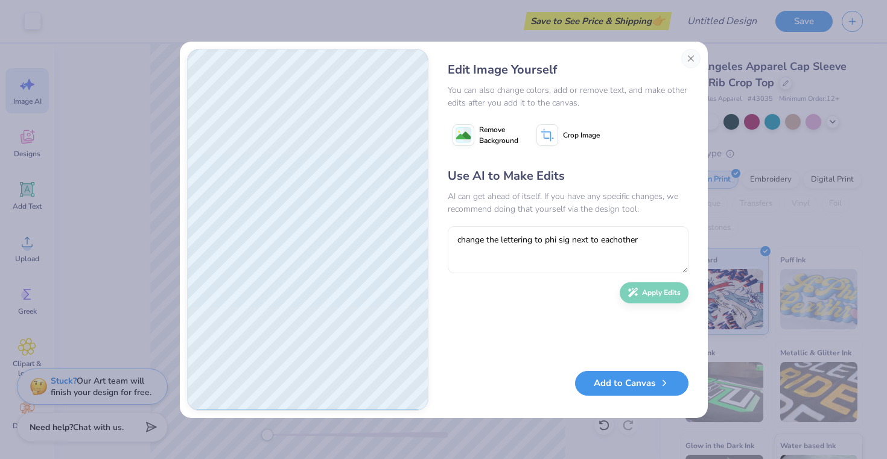
click at [608, 391] on button "Add to Canvas" at bounding box center [631, 383] width 113 height 25
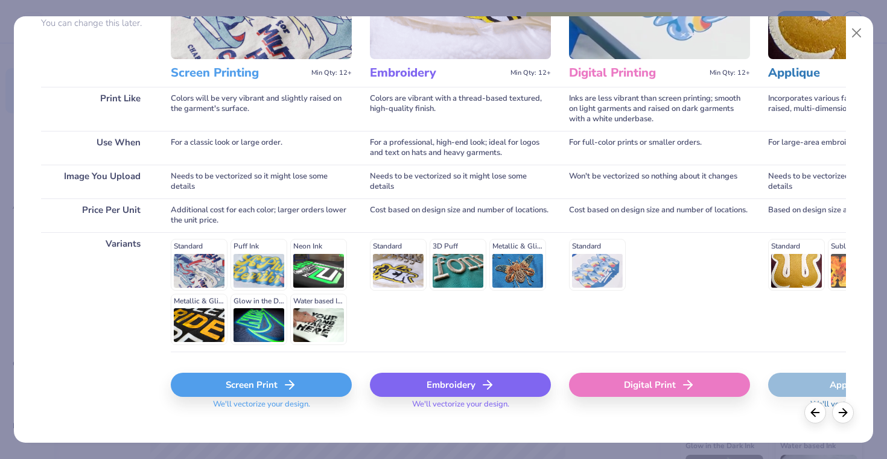
scroll to position [142, 0]
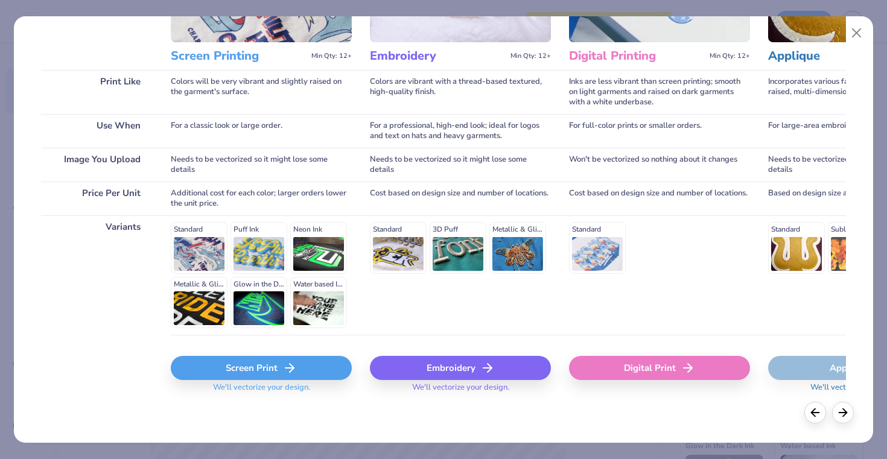
click at [255, 367] on div "Screen Print" at bounding box center [261, 368] width 181 height 24
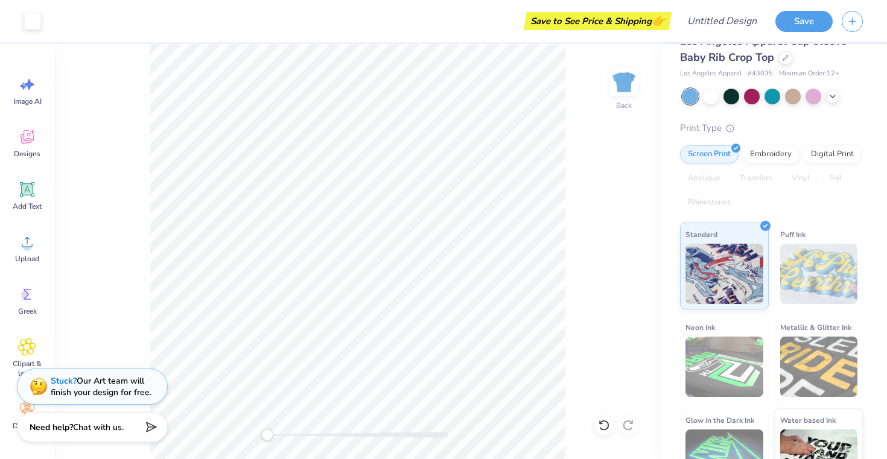
scroll to position [62, 0]
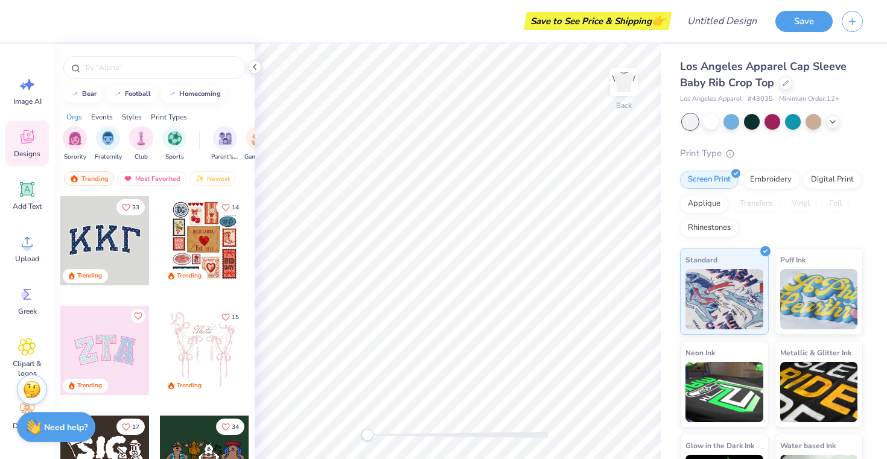
click at [88, 238] on div at bounding box center [104, 240] width 89 height 89
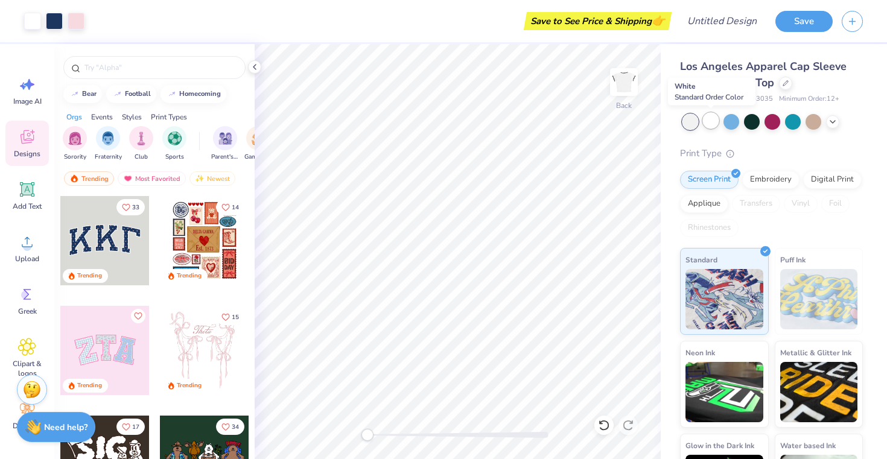
click at [707, 127] on div at bounding box center [711, 121] width 16 height 16
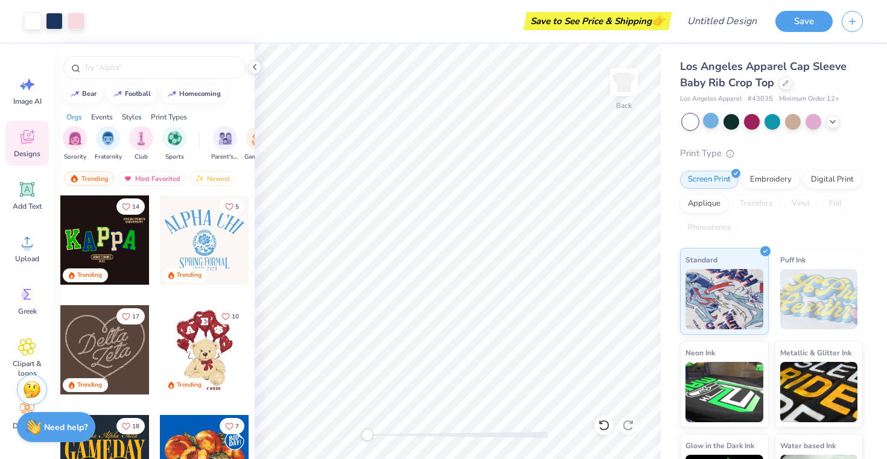
scroll to position [529, 0]
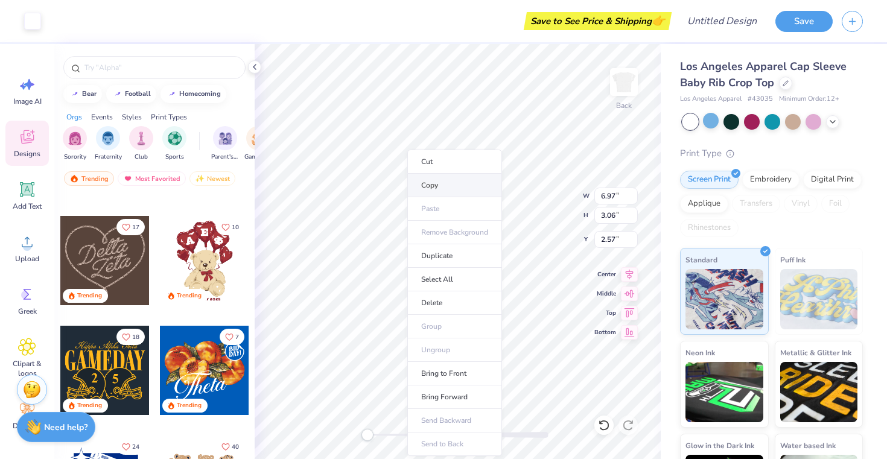
click at [438, 190] on li "Copy" at bounding box center [454, 186] width 95 height 24
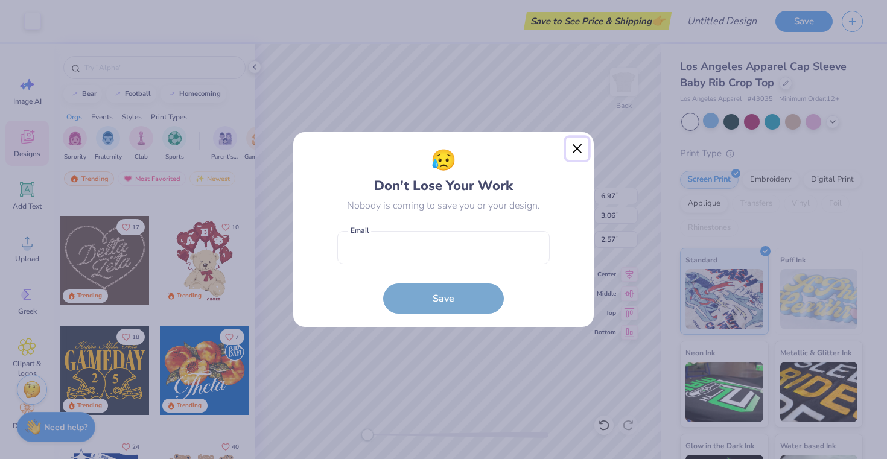
click at [577, 145] on button "Close" at bounding box center [577, 149] width 23 height 23
